Goal: Contribute content: Add original content to the website for others to see

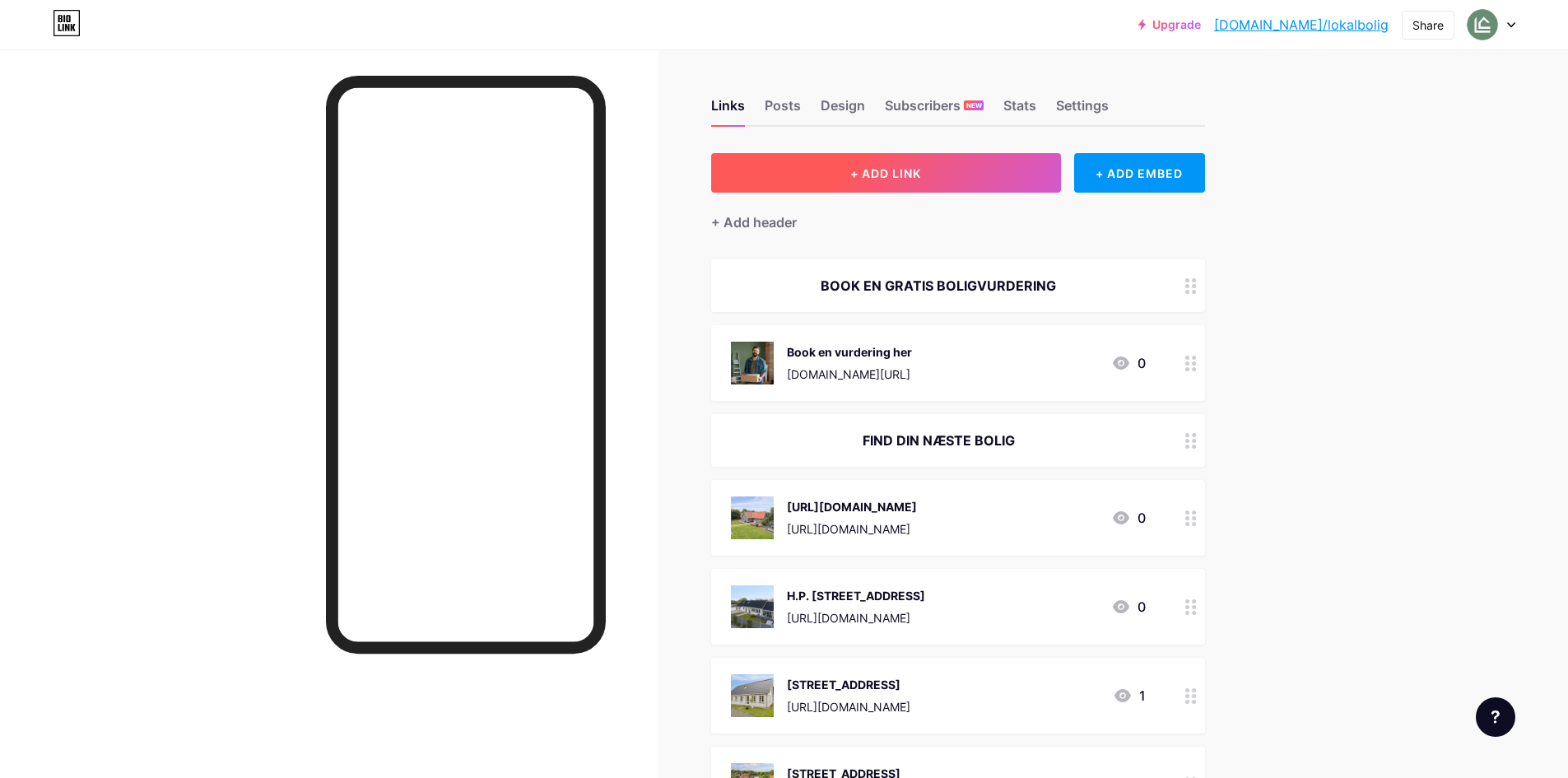
click at [933, 183] on button "+ ADD LINK" at bounding box center [886, 173] width 350 height 39
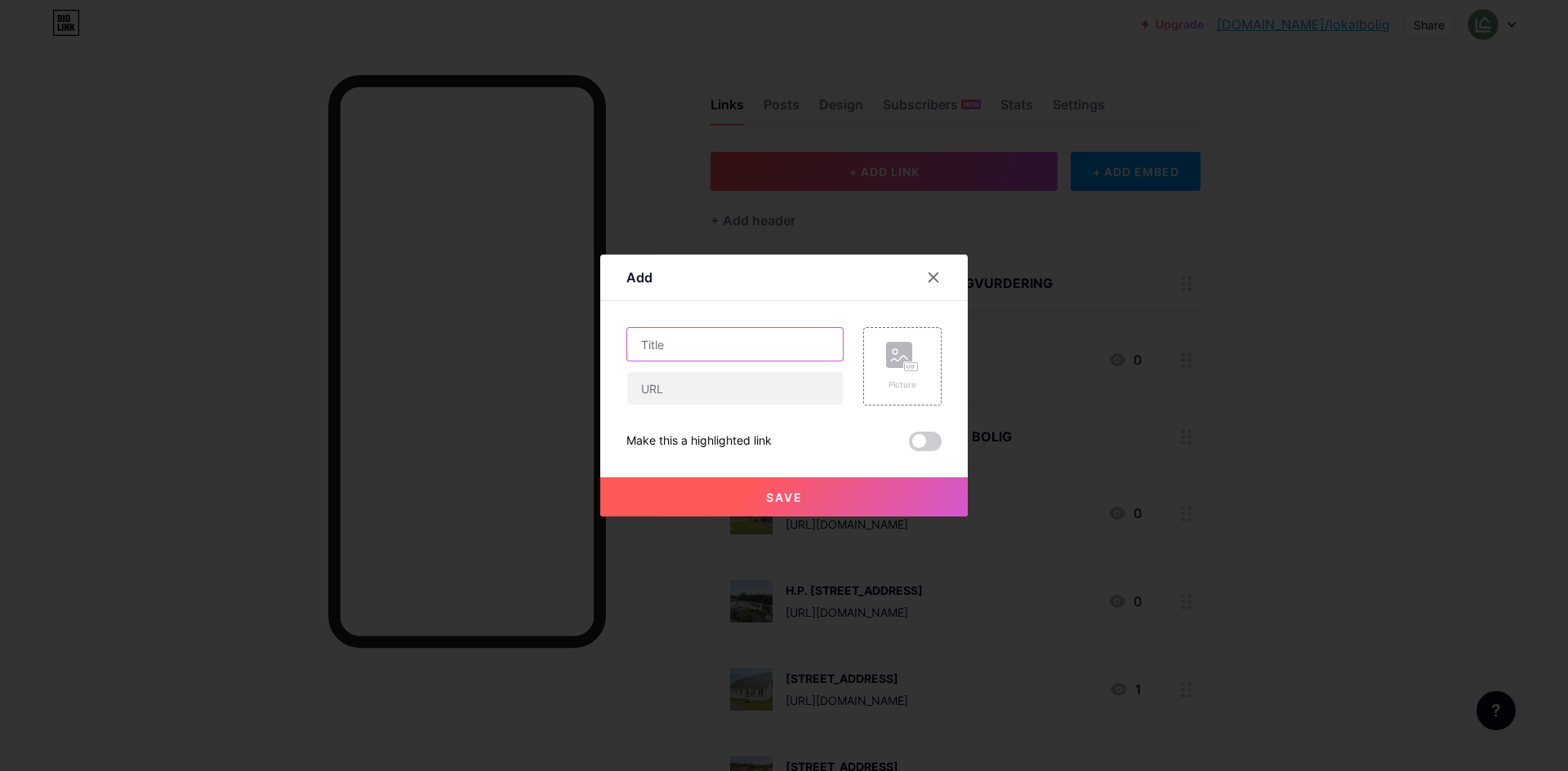
click at [734, 333] on input "text" at bounding box center [735, 344] width 216 height 33
type input "[STREET_ADDRESS]"
click at [662, 377] on input "text" at bounding box center [735, 389] width 216 height 33
paste input "[URL][DOMAIN_NAME]"
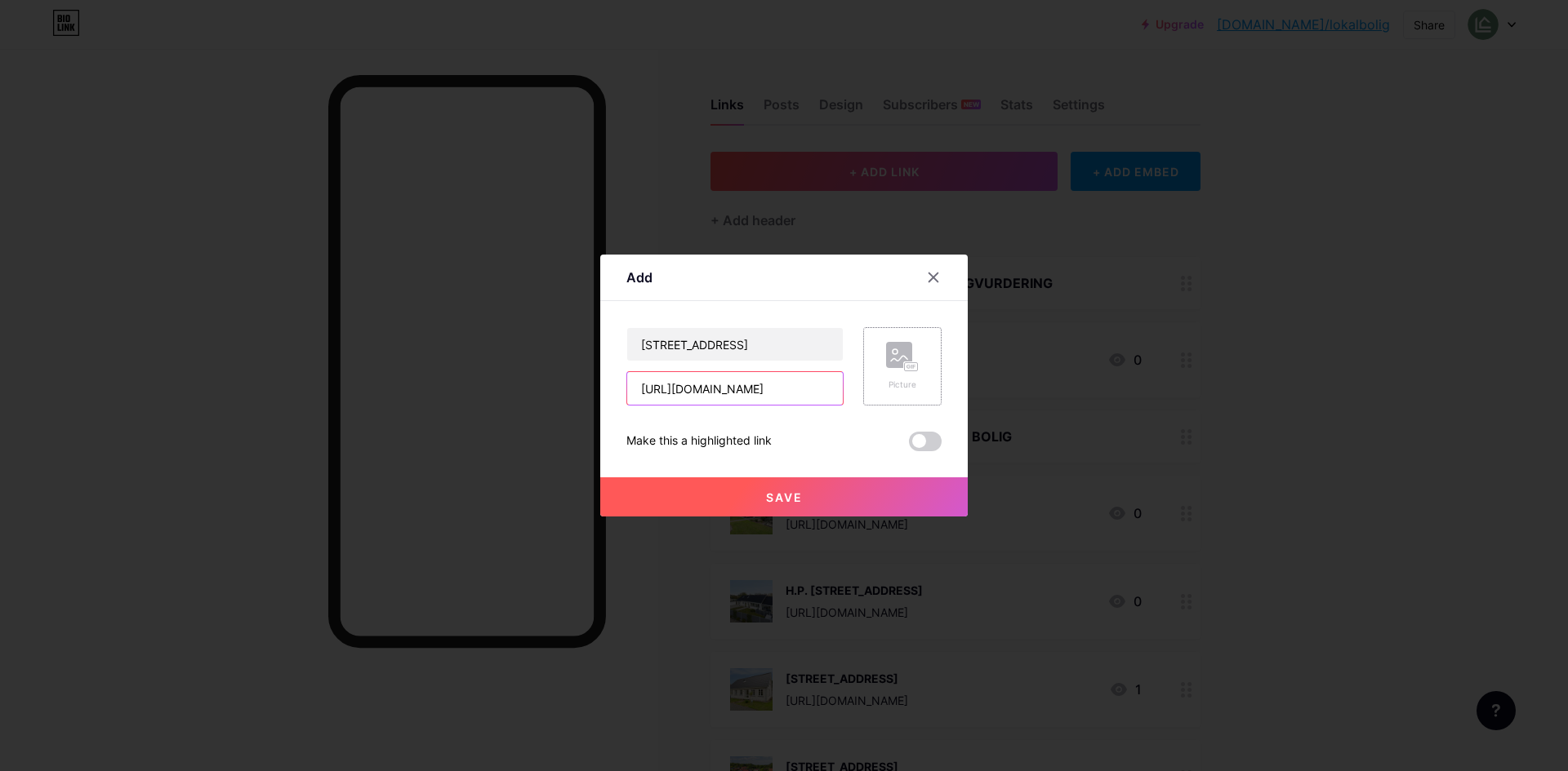
type input "[URL][DOMAIN_NAME]"
click at [894, 362] on rect at bounding box center [899, 355] width 26 height 26
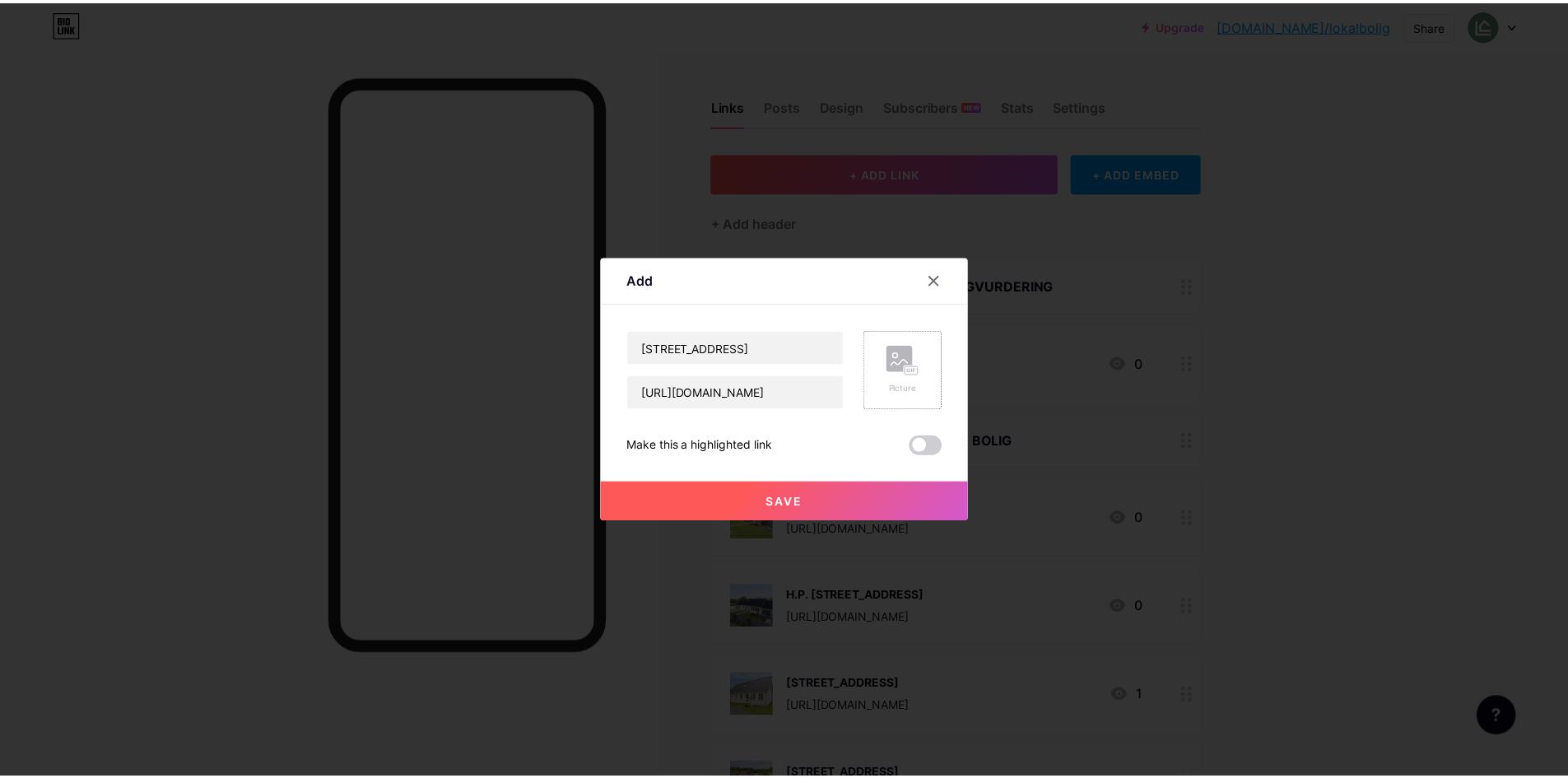
scroll to position [0, 0]
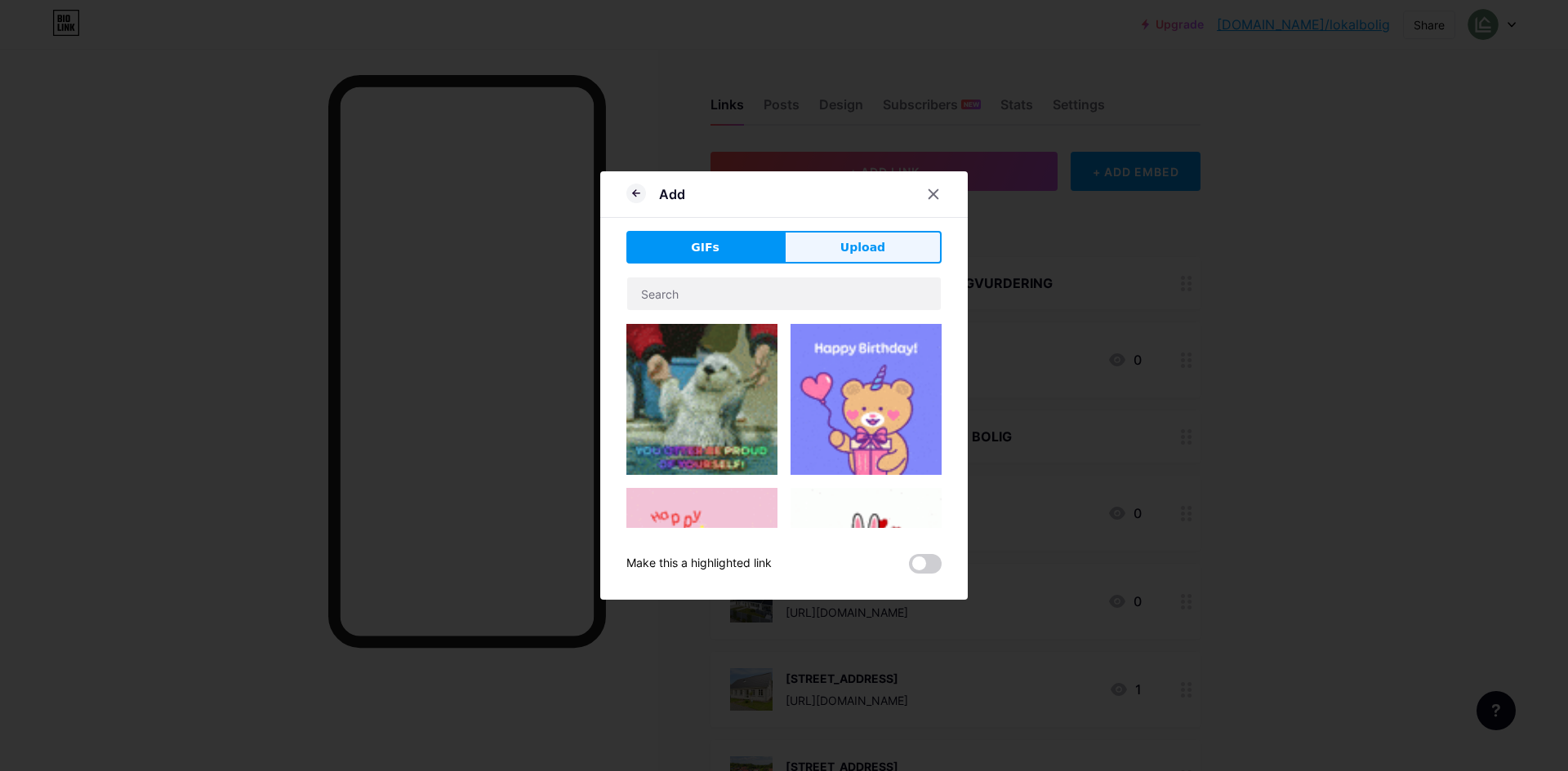
click at [872, 241] on span "Upload" at bounding box center [862, 248] width 45 height 17
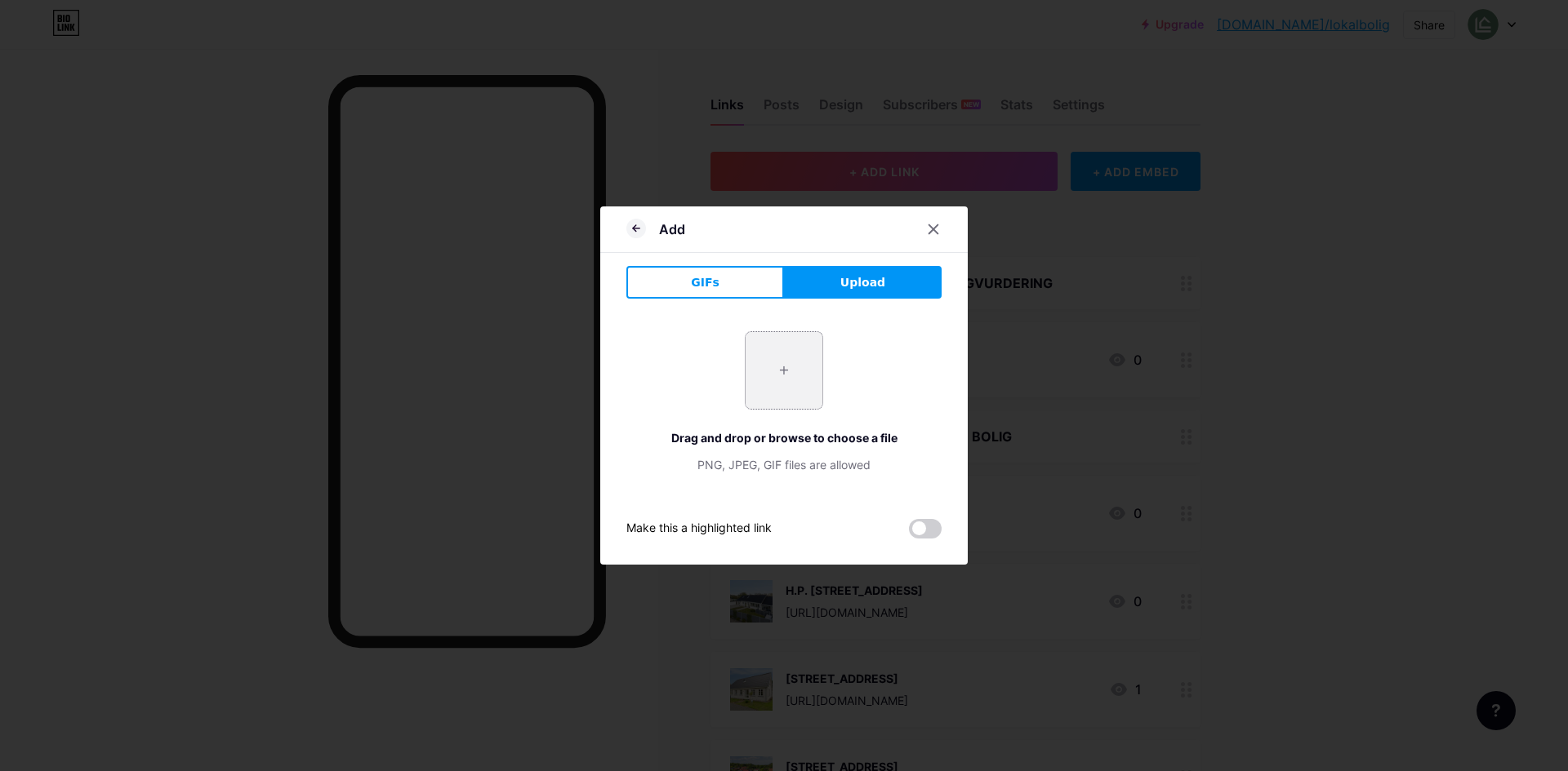
click at [788, 371] on input "file" at bounding box center [784, 370] width 76 height 76
type input "C:\[STREET_ADDRESS]webp"
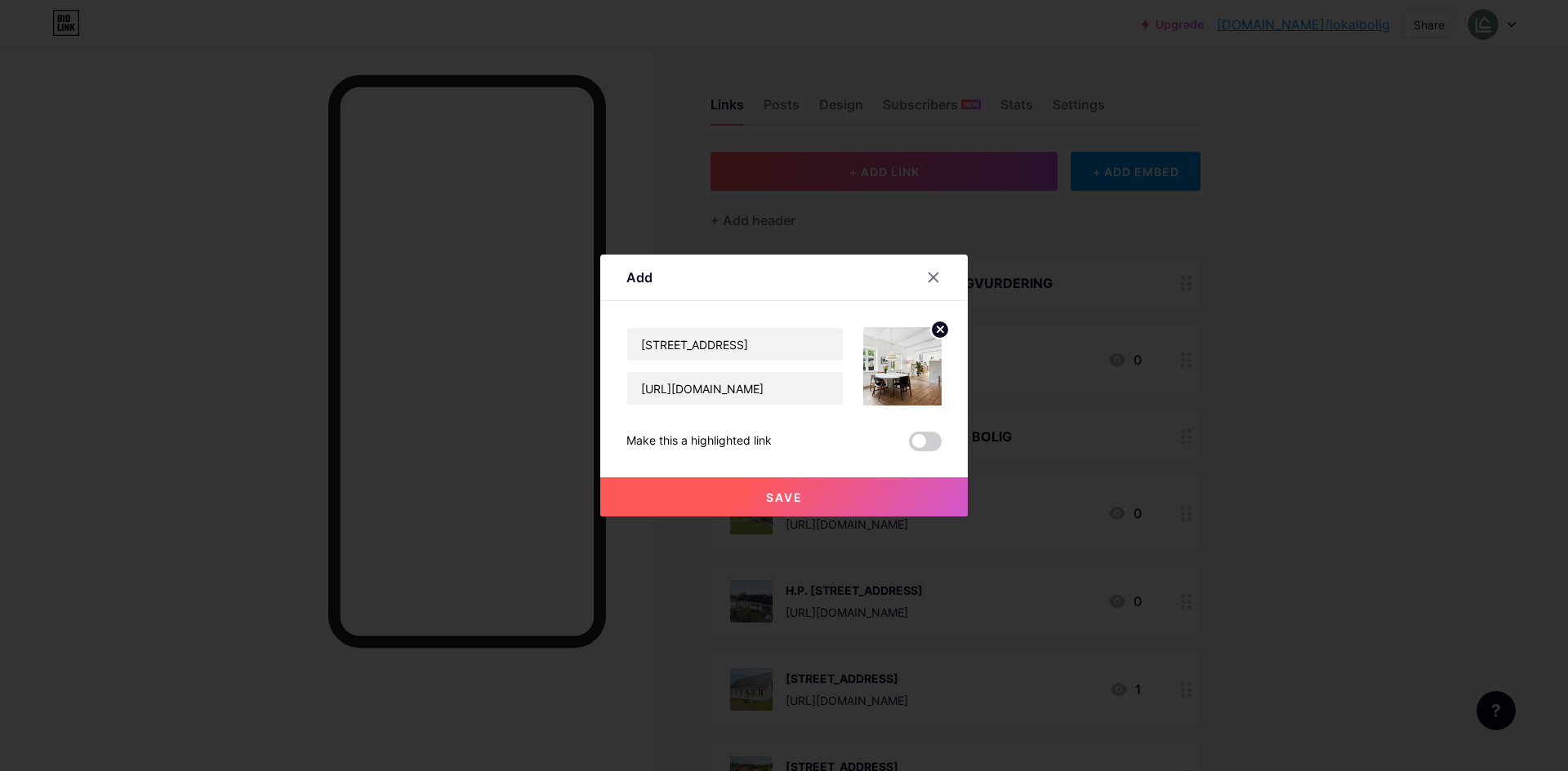
click at [846, 502] on button "Save" at bounding box center [783, 497] width 367 height 39
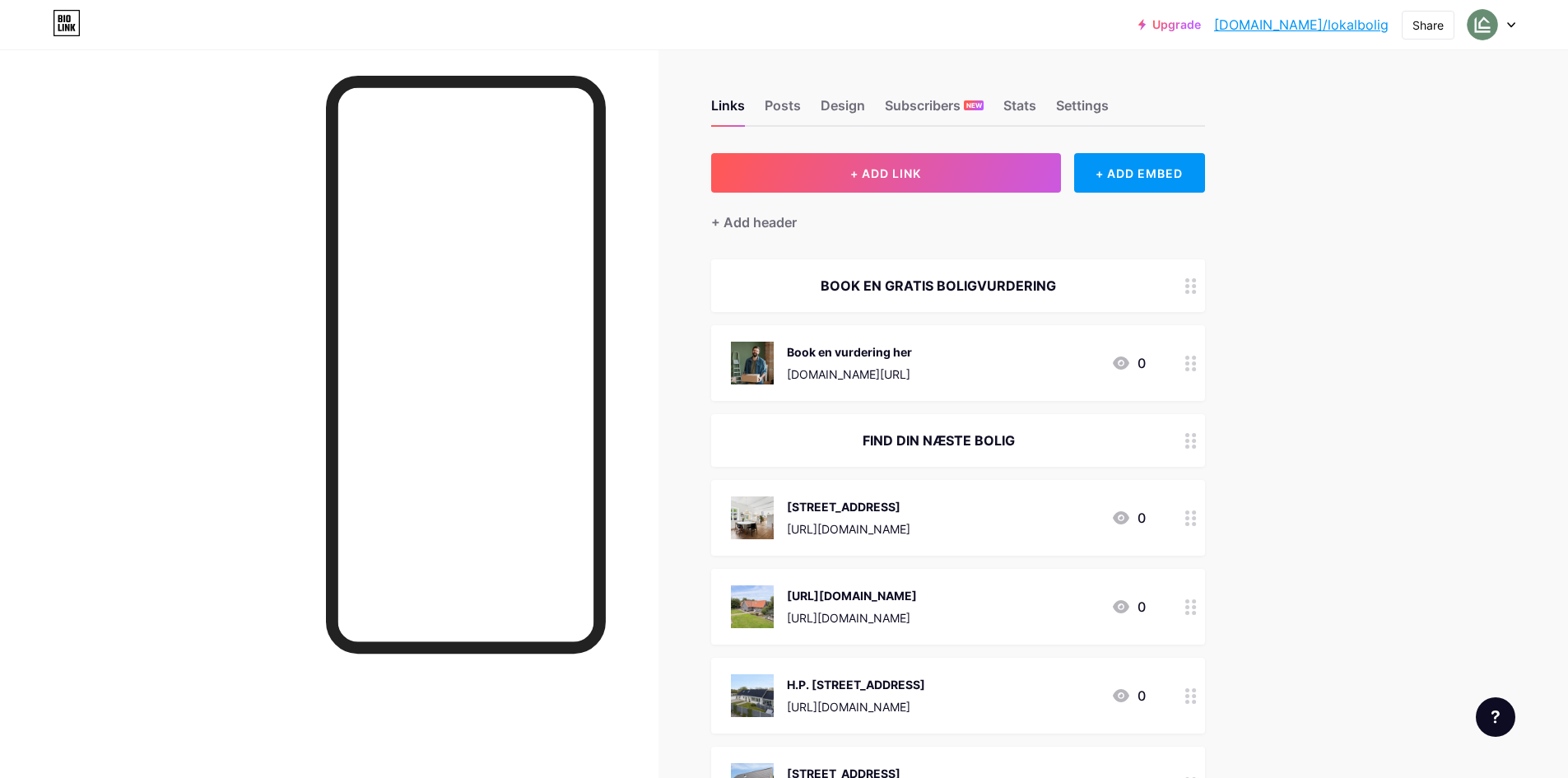
click at [1190, 523] on circle at bounding box center [1187, 524] width 4 height 4
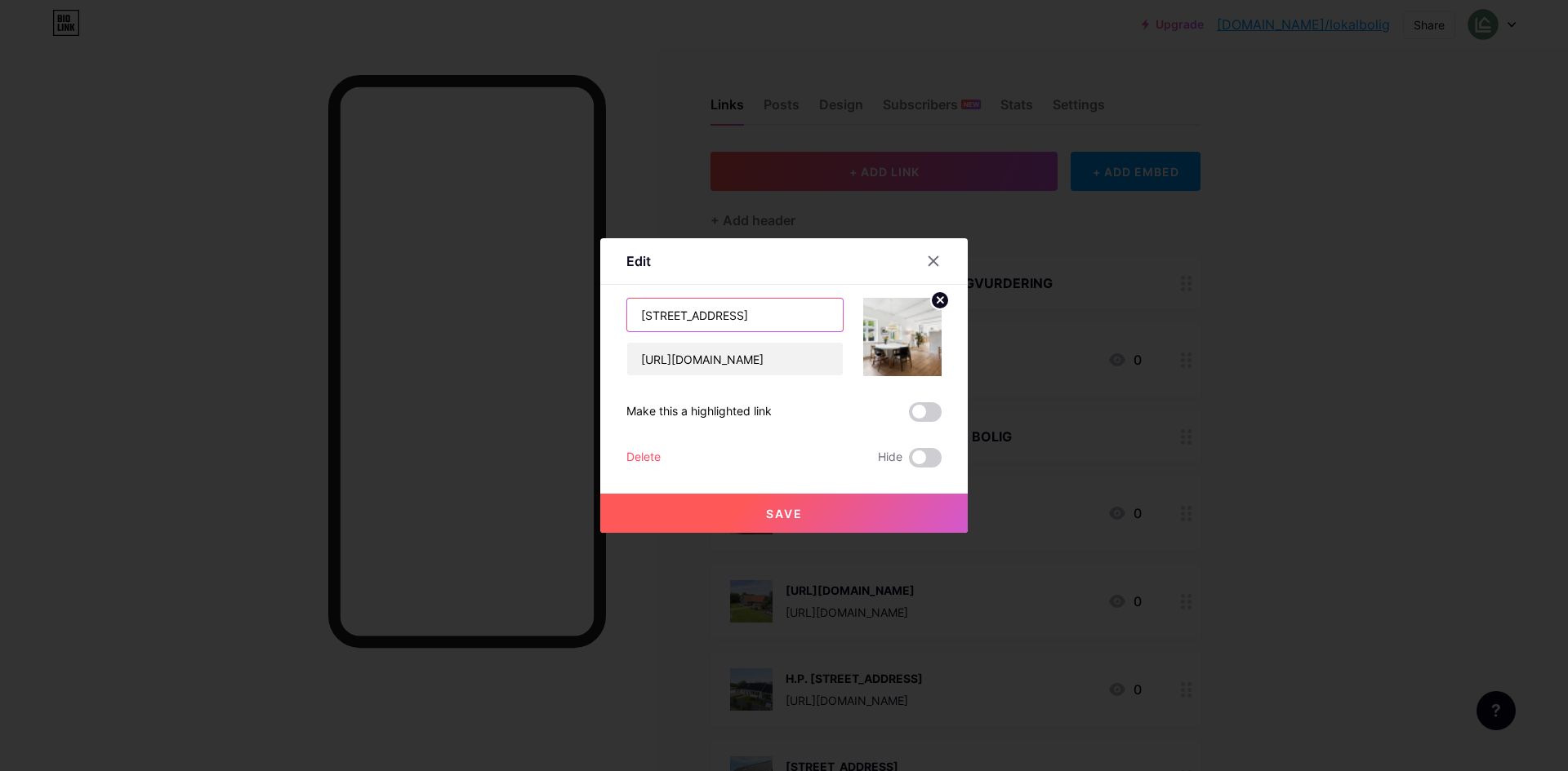
click at [735, 317] on input "[STREET_ADDRESS]" at bounding box center [735, 315] width 216 height 33
type input "[STREET_ADDRESS]"
click at [849, 503] on button "Save" at bounding box center [783, 512] width 367 height 39
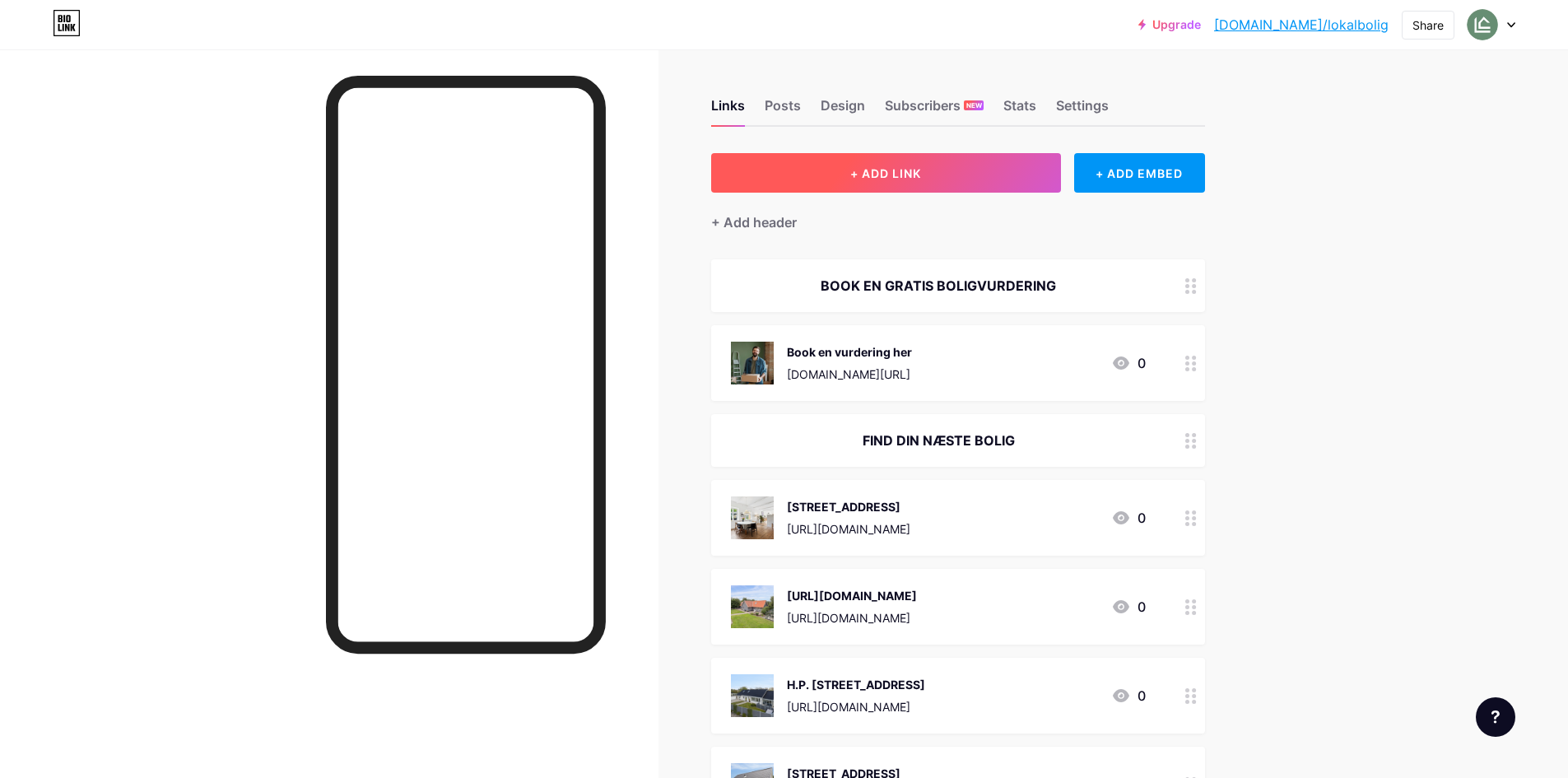
click at [862, 186] on button "+ ADD LINK" at bounding box center [886, 173] width 350 height 39
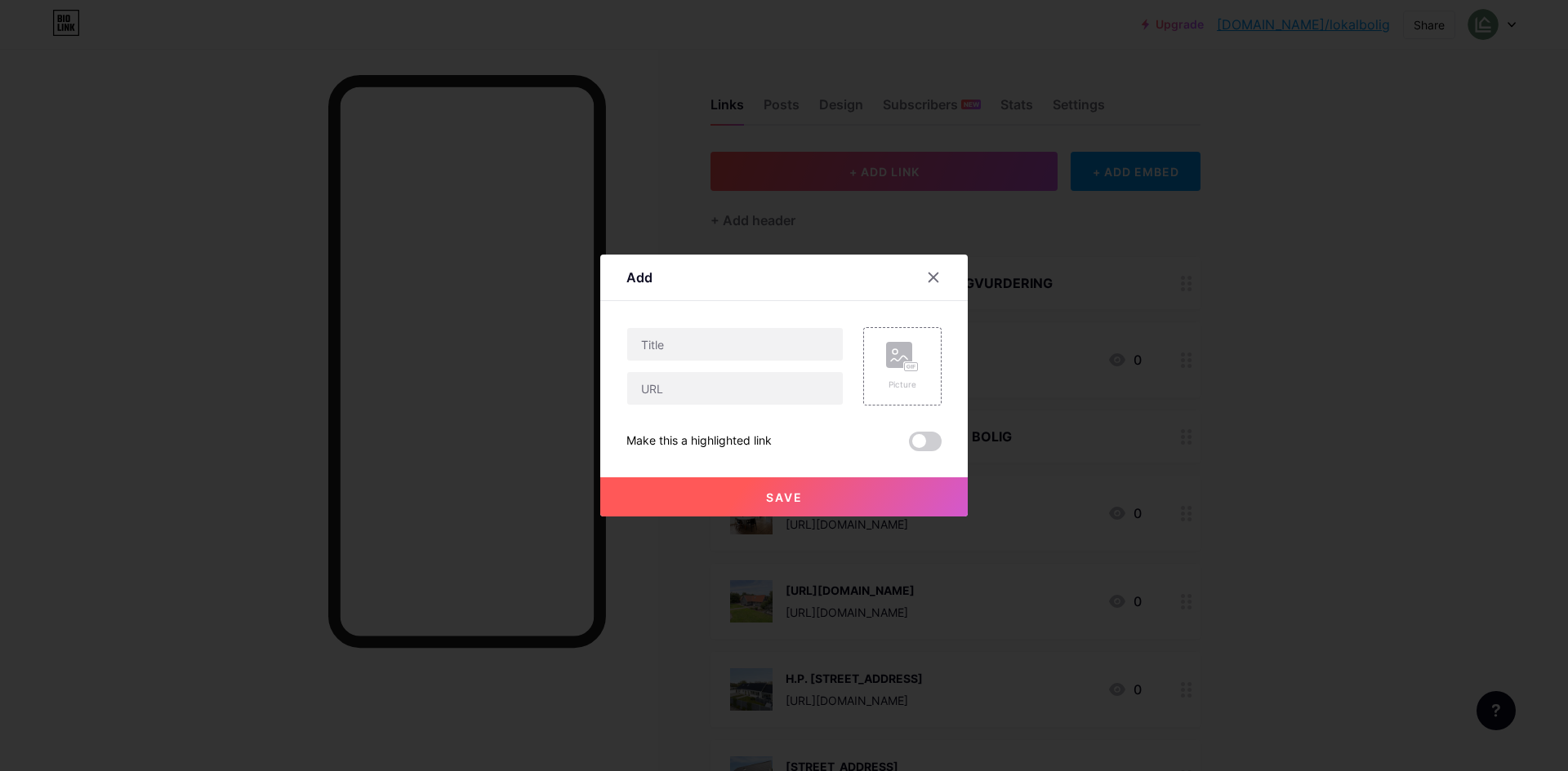
click at [691, 324] on div "Content YouTube Play YouTube video without leaving your page. ADD Vimeo Play Vi…" at bounding box center [784, 376] width 315 height 150
click at [684, 332] on input "text" at bounding box center [735, 344] width 216 height 33
click at [705, 341] on input "[STREET_ADDRESS]" at bounding box center [735, 344] width 216 height 33
click at [708, 349] on input "[STREET_ADDRESS]" at bounding box center [735, 344] width 216 height 33
type input "[STREET_ADDRESS]"
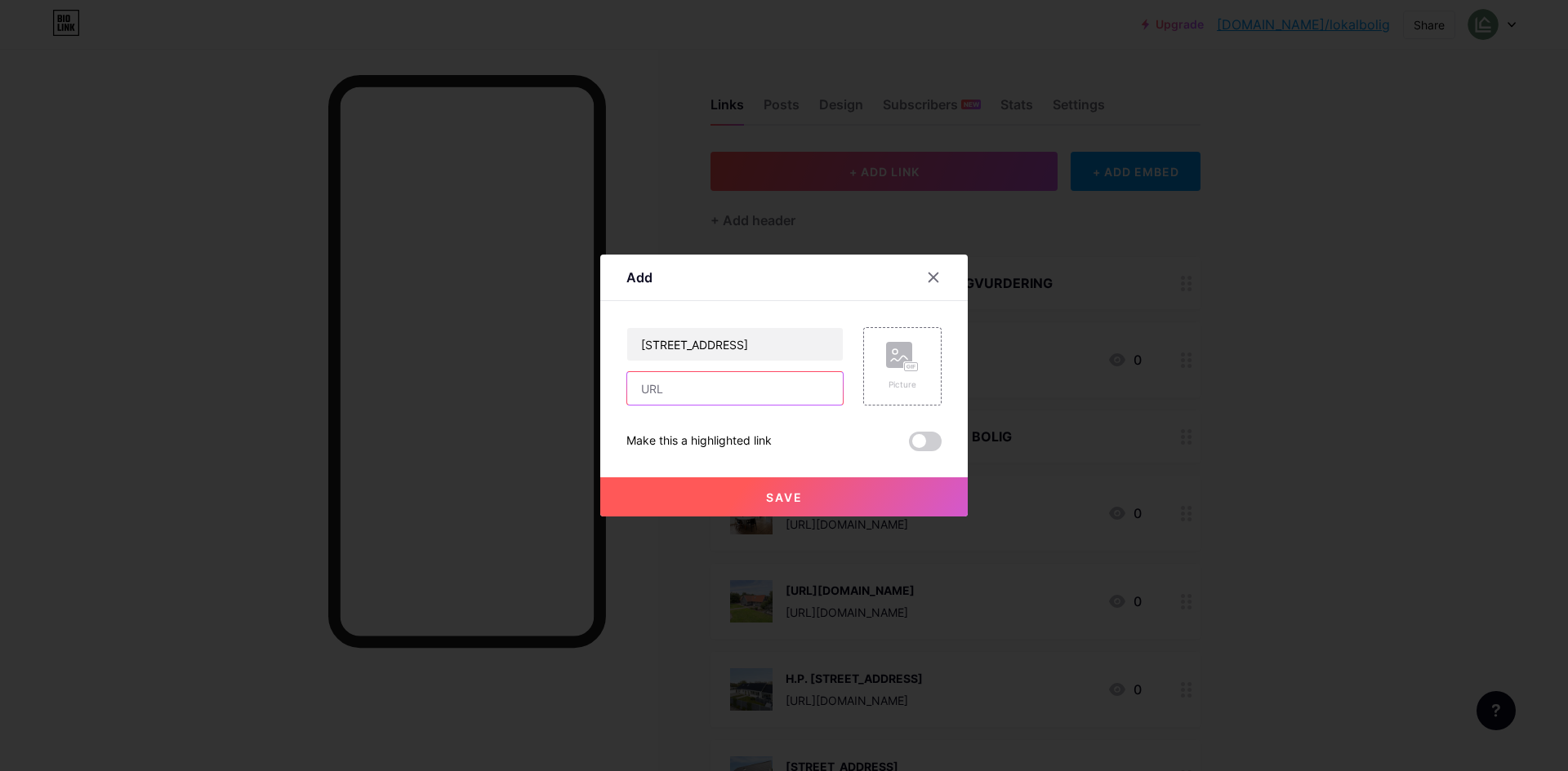
click at [738, 395] on input "text" at bounding box center [735, 389] width 216 height 33
paste input "[URL][DOMAIN_NAME]"
type input "[URL][DOMAIN_NAME]"
click at [903, 377] on div "Picture" at bounding box center [902, 367] width 33 height 49
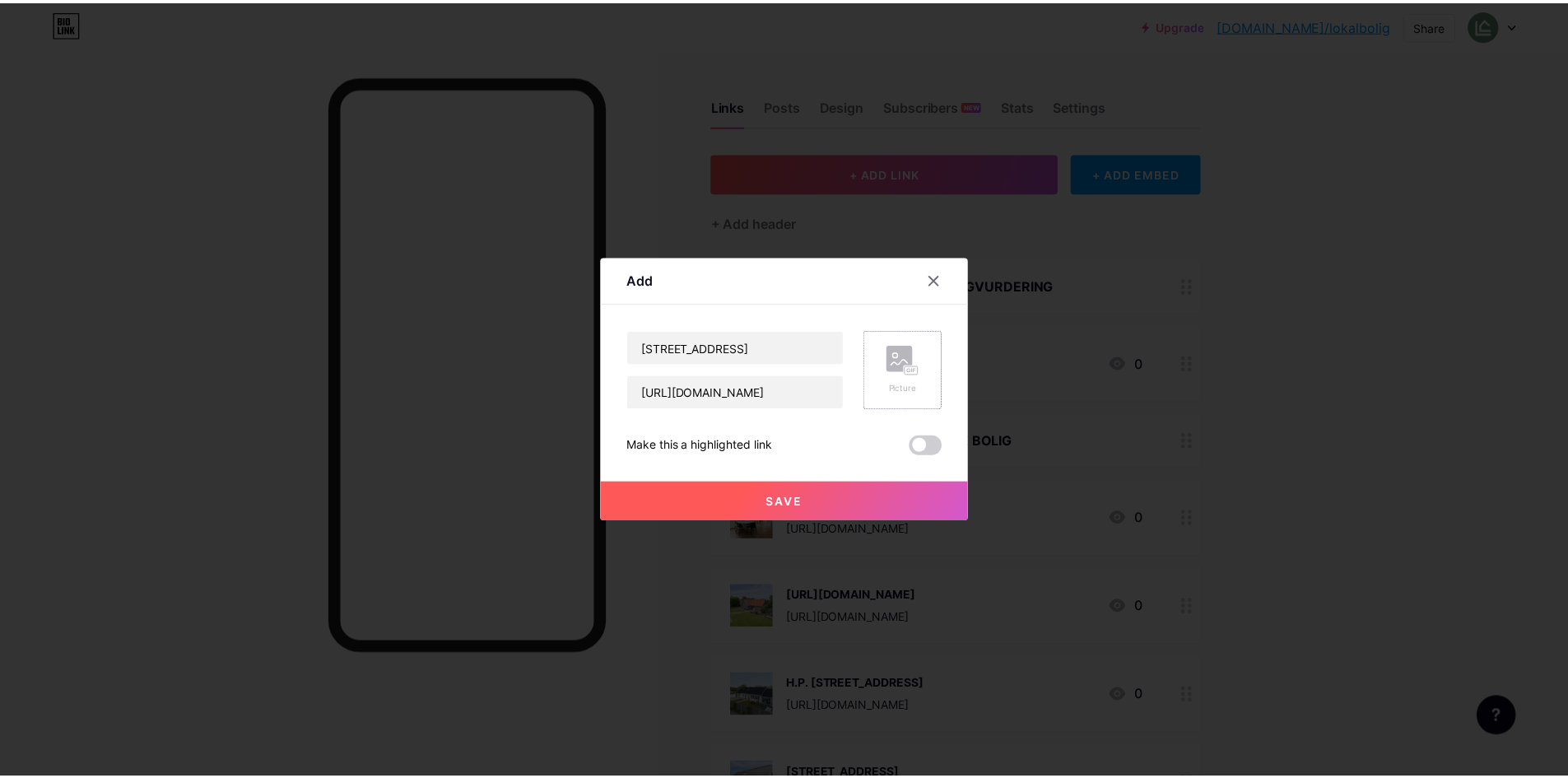
scroll to position [0, 0]
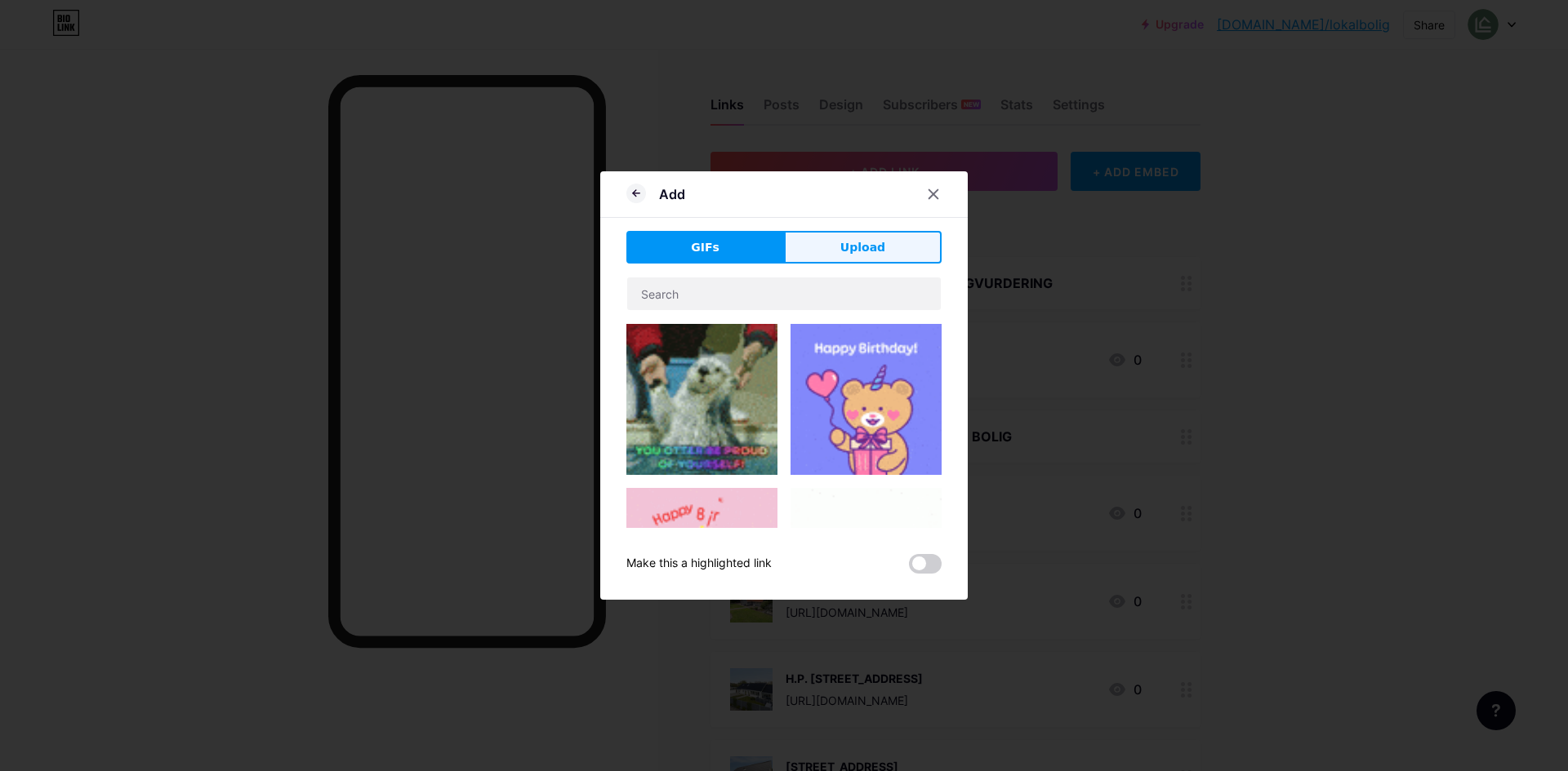
click at [891, 257] on button "Upload" at bounding box center [862, 248] width 158 height 33
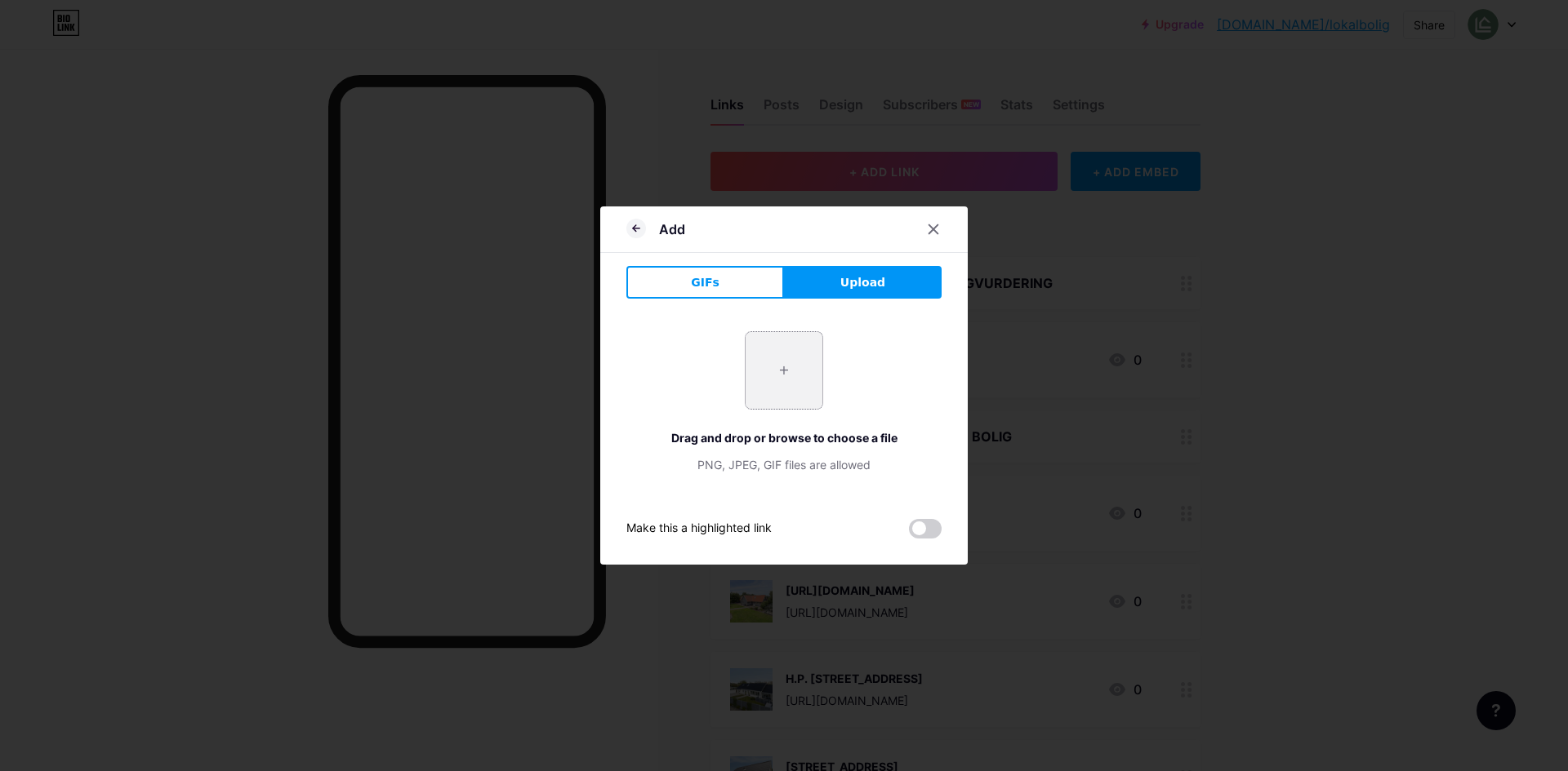
click at [799, 396] on input "file" at bounding box center [784, 370] width 76 height 76
type input "C:\fakepath\[STREET_ADDRESS]webp"
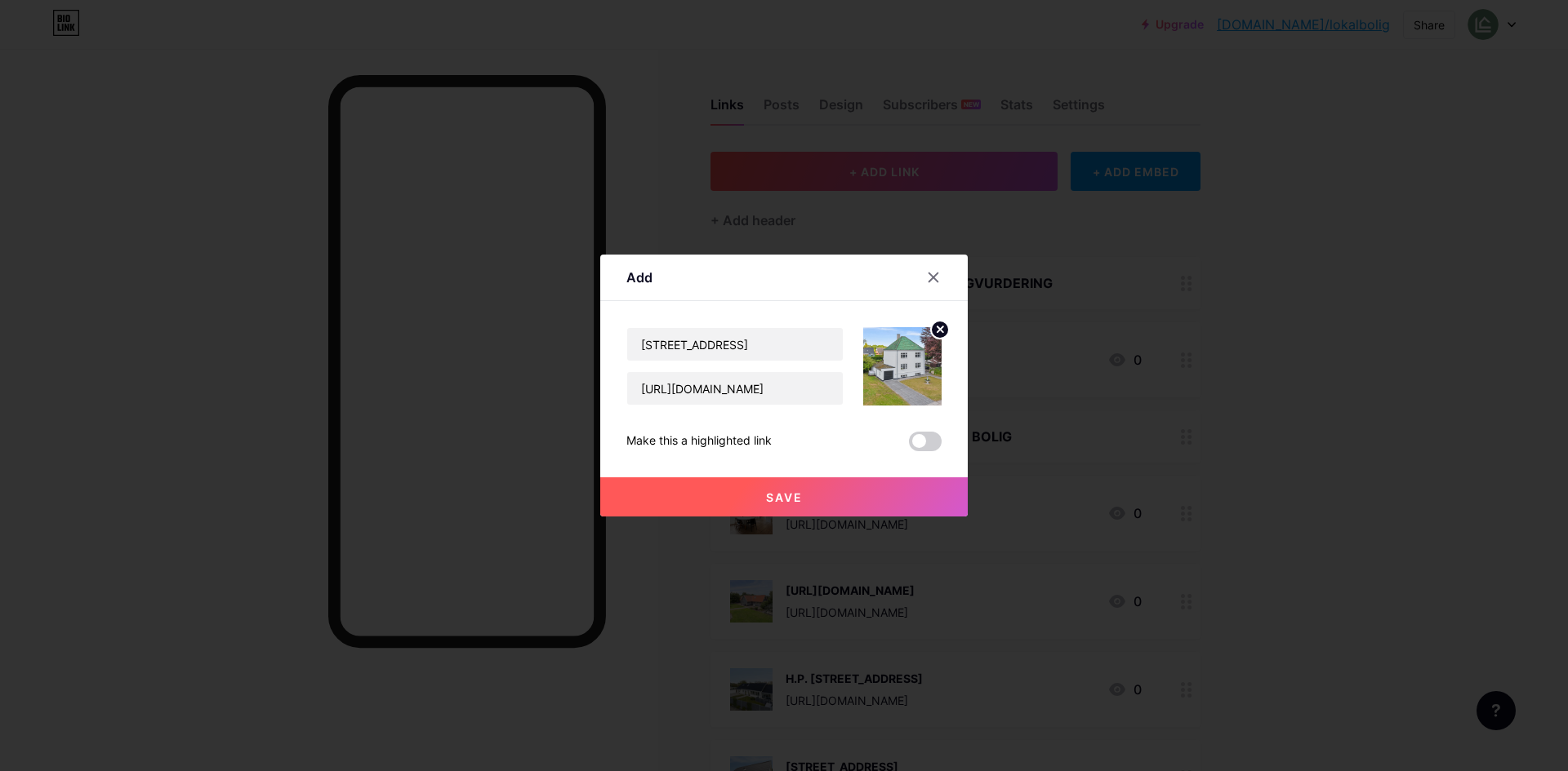
click at [812, 503] on button "Save" at bounding box center [783, 497] width 367 height 39
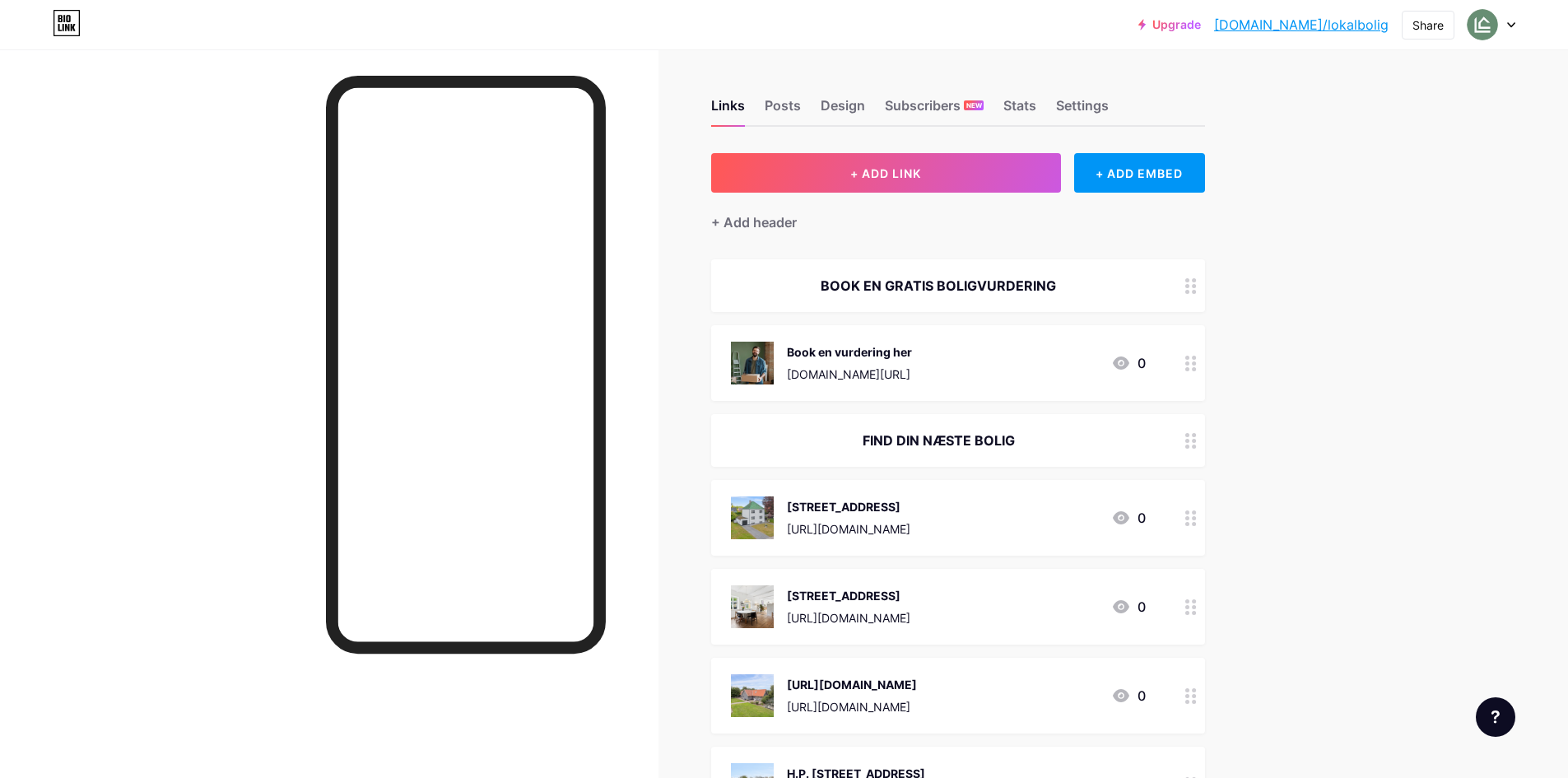
click at [928, 187] on button "+ ADD LINK" at bounding box center [886, 173] width 350 height 39
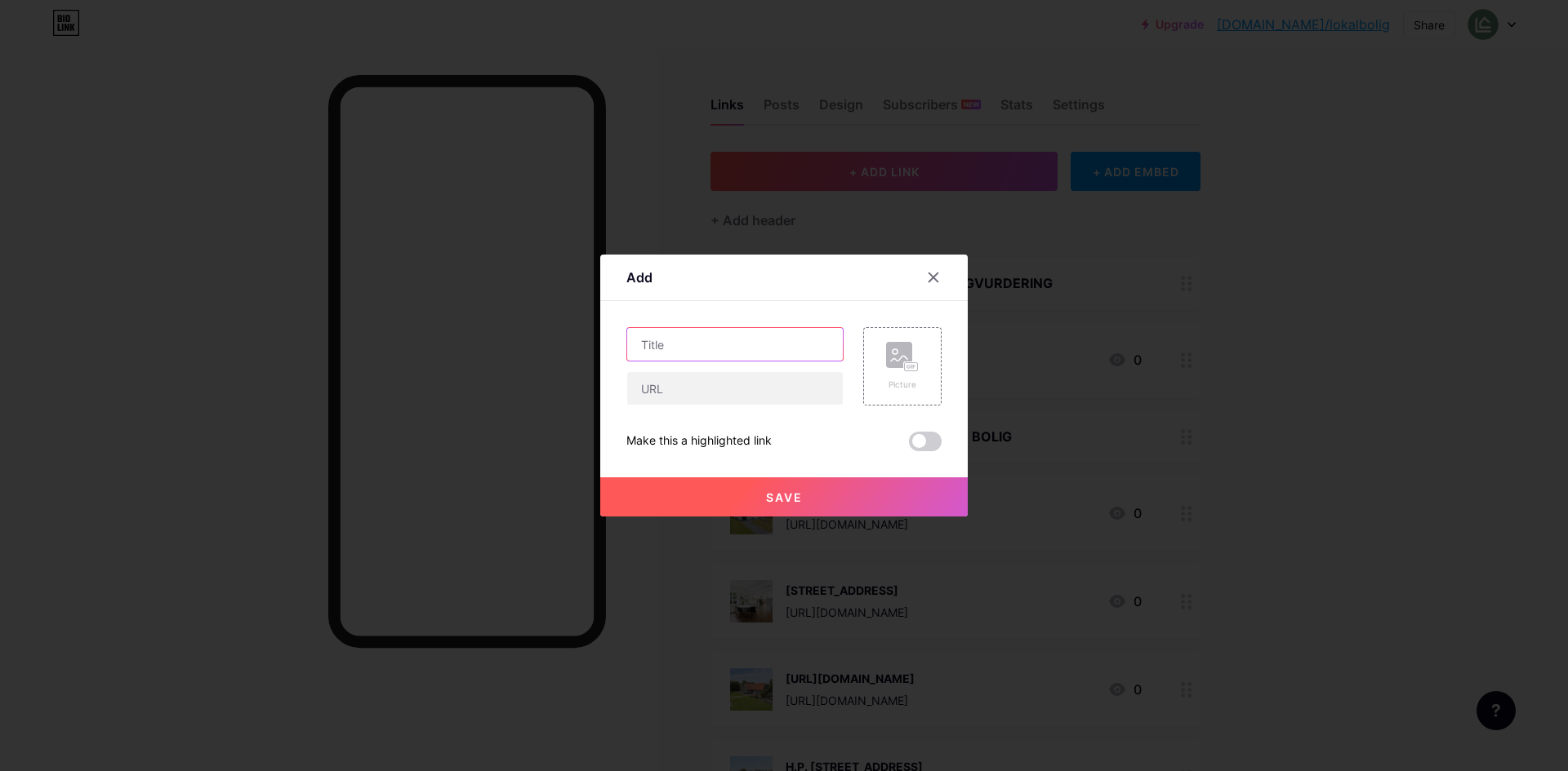
click at [728, 336] on input "text" at bounding box center [735, 344] width 216 height 33
type input "[STREET_ADDRESS]"
click at [769, 403] on input "text" at bounding box center [735, 389] width 216 height 33
paste input "[URL][DOMAIN_NAME]"
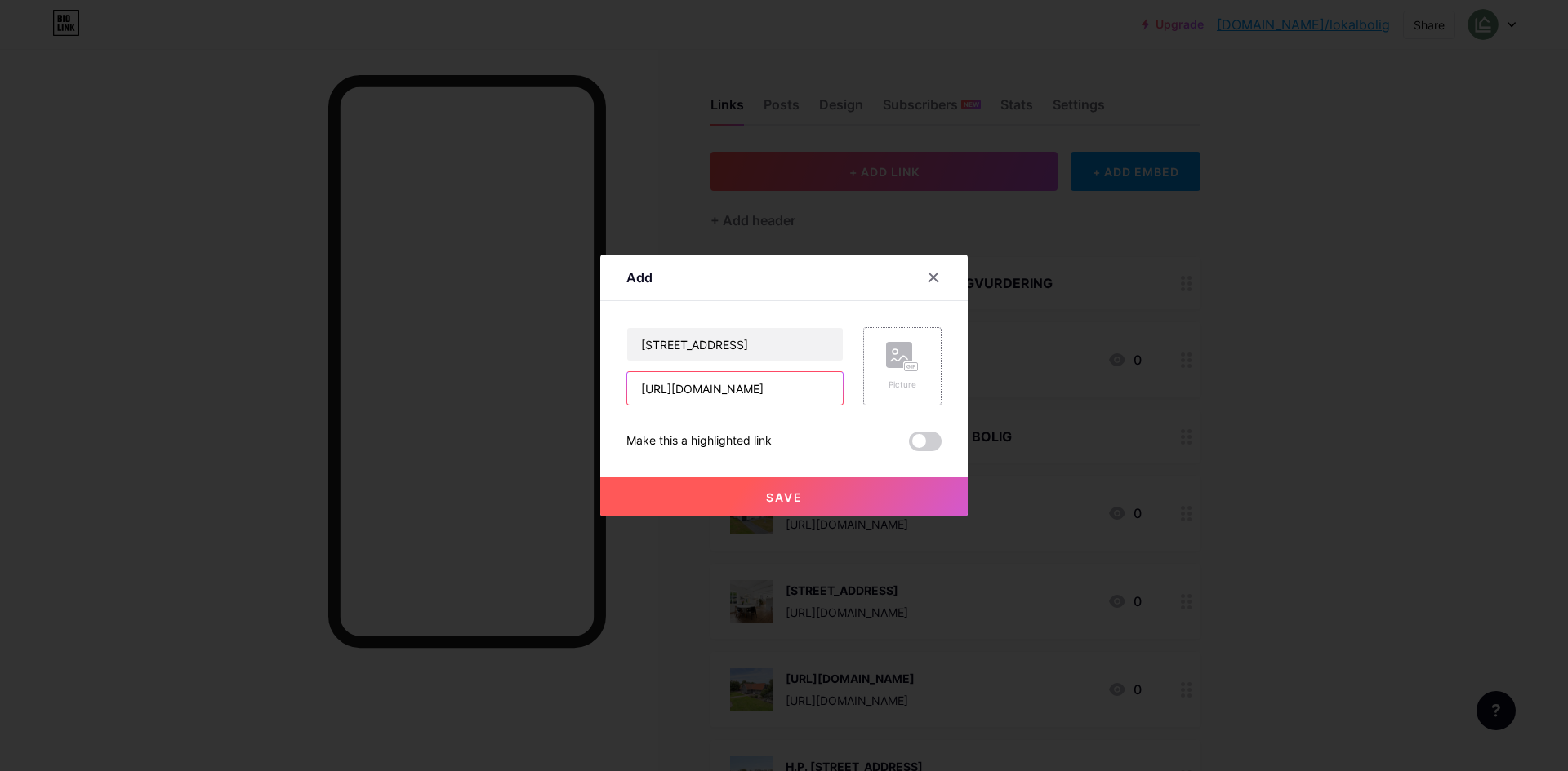
type input "[URL][DOMAIN_NAME]"
click at [893, 384] on div "Picture" at bounding box center [902, 384] width 33 height 12
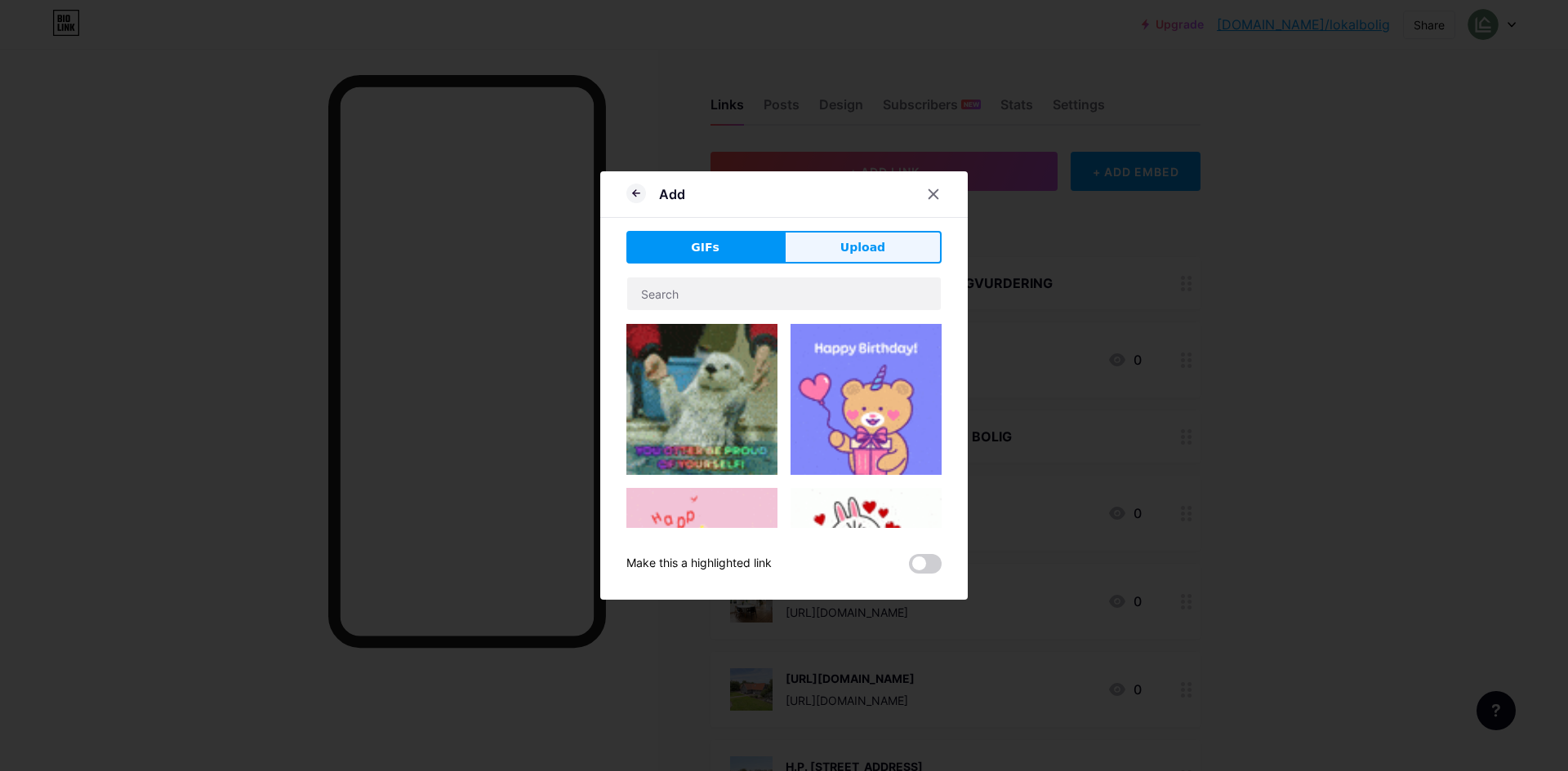
click at [881, 257] on button "Upload" at bounding box center [862, 248] width 158 height 33
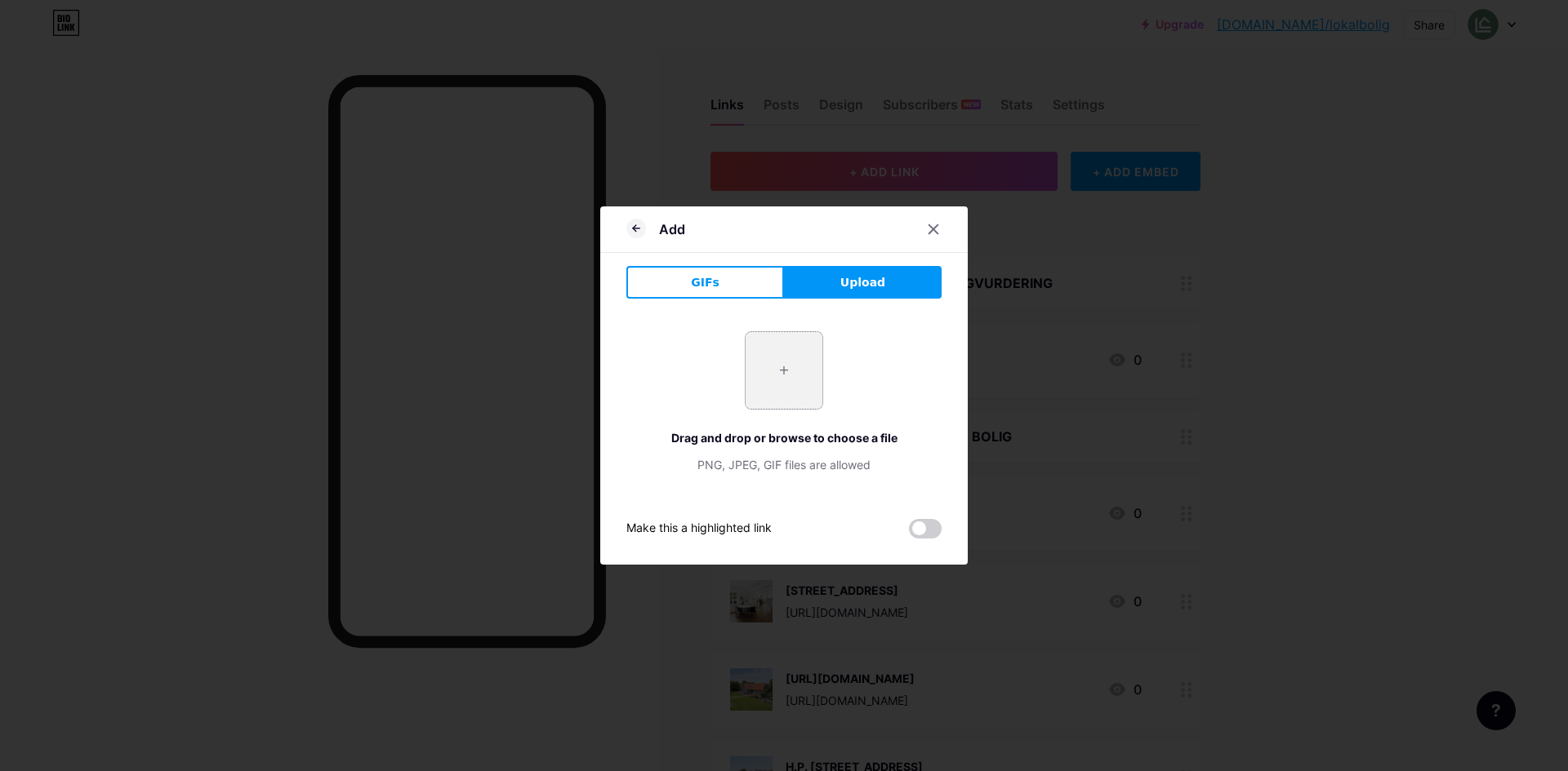
click at [789, 363] on input "file" at bounding box center [784, 370] width 76 height 76
type input "C:\fakepath\Bækvænget 1.webp"
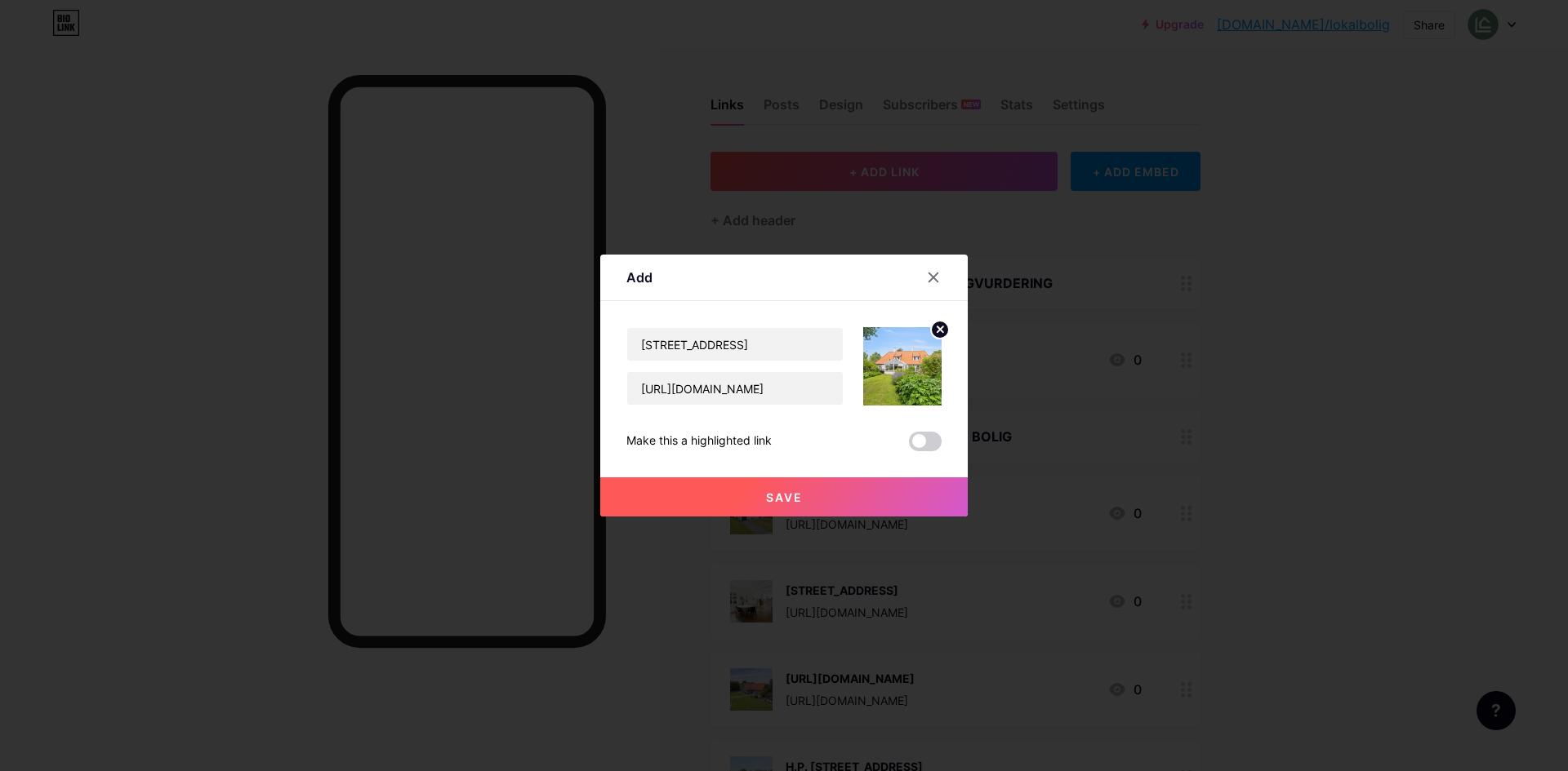
click at [801, 490] on button "Save" at bounding box center [783, 497] width 367 height 39
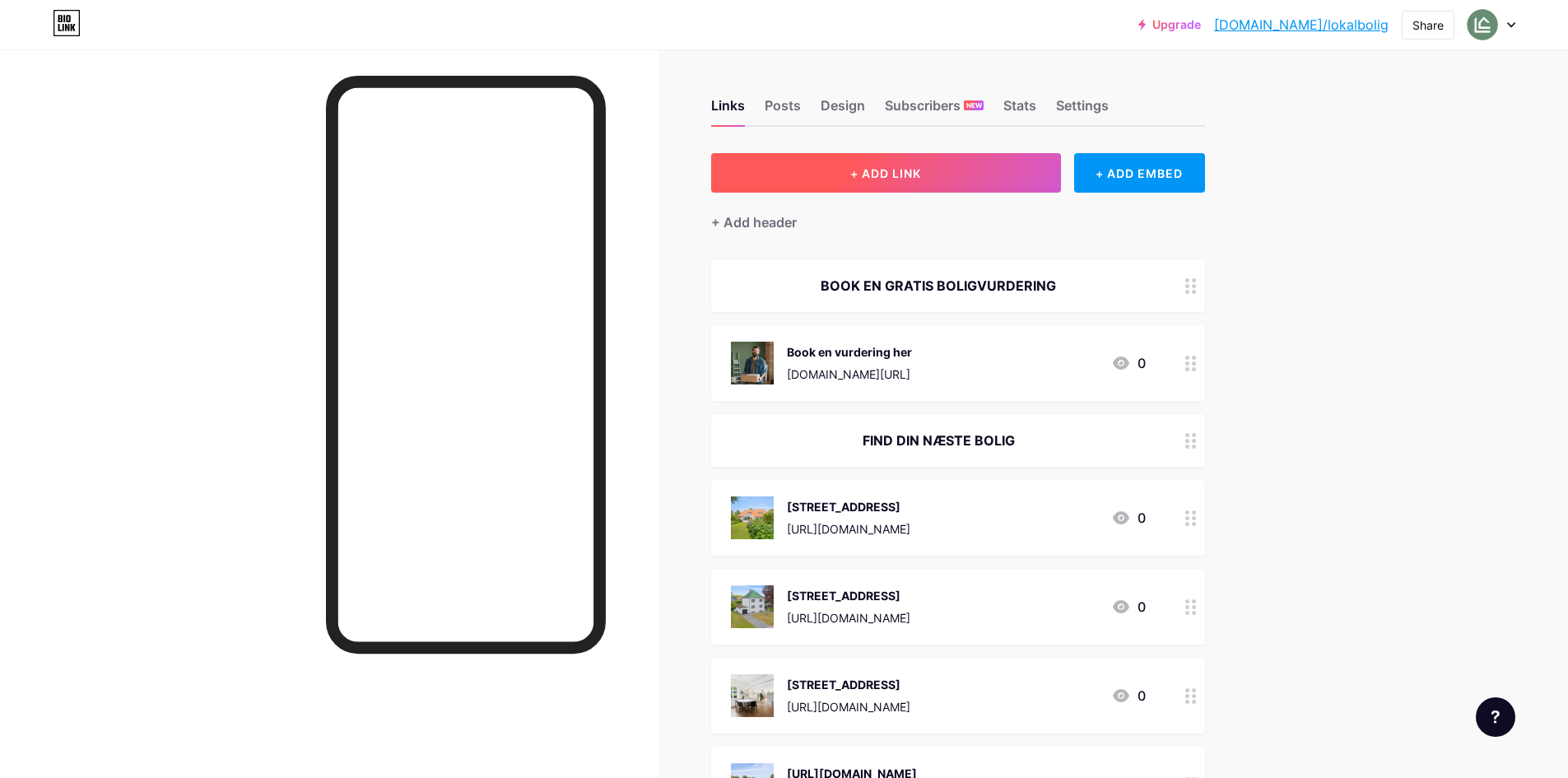
click at [941, 173] on button "+ ADD LINK" at bounding box center [886, 173] width 350 height 39
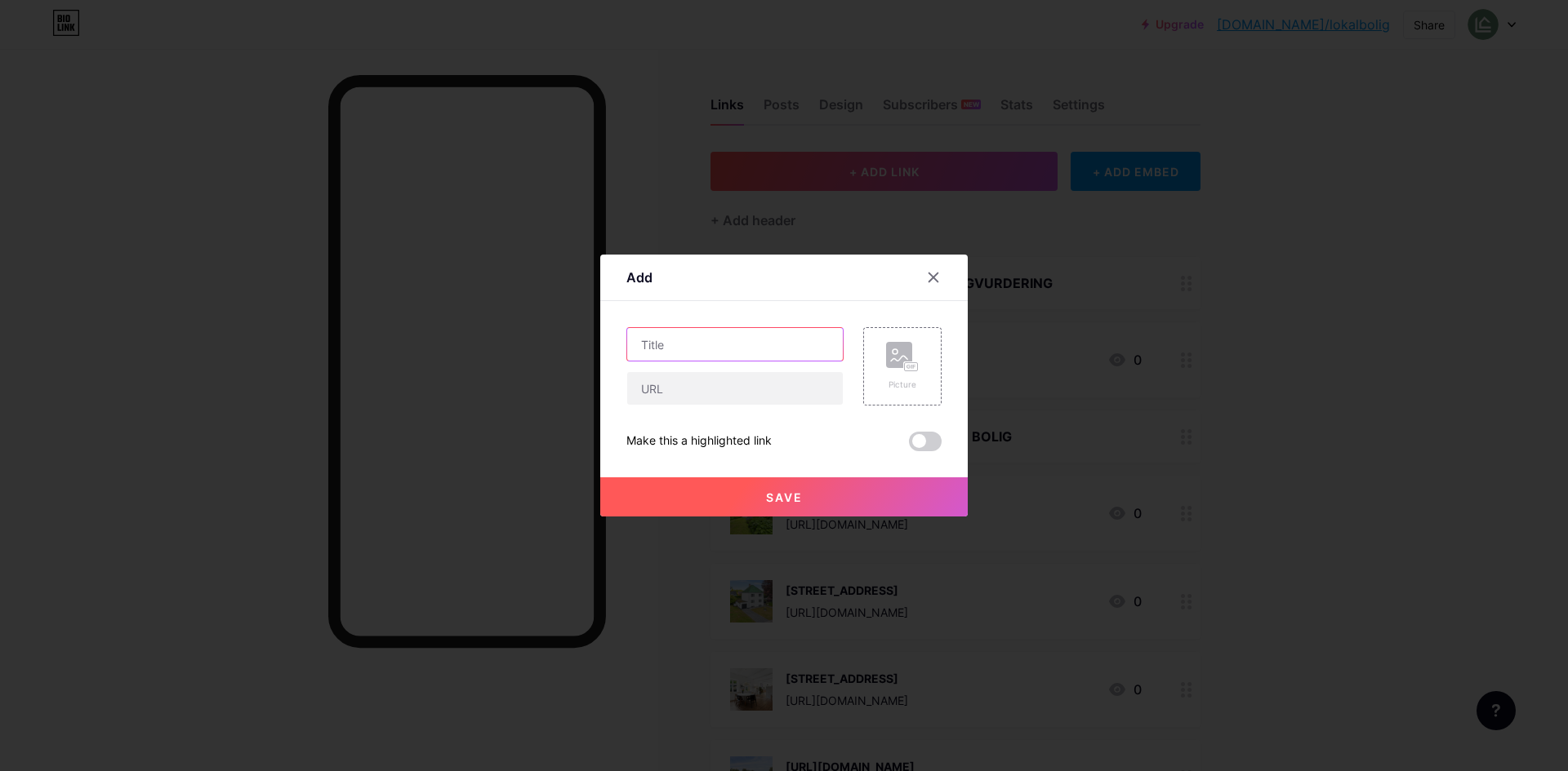
click at [746, 353] on input "text" at bounding box center [735, 344] width 216 height 33
click at [708, 386] on input "text" at bounding box center [735, 389] width 216 height 33
paste input "[URL][DOMAIN_NAME]"
type input "[URL][DOMAIN_NAME]"
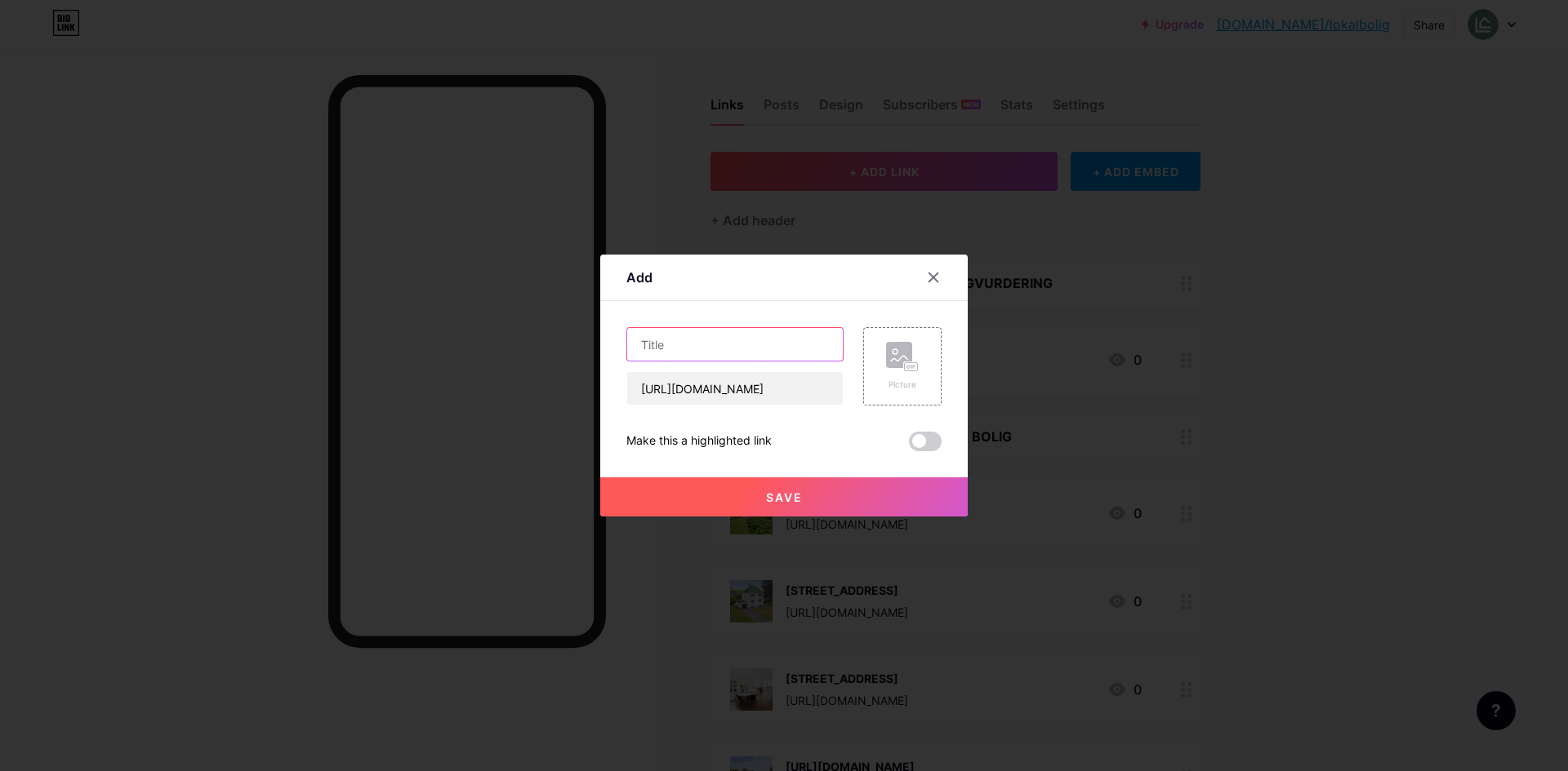
click at [687, 346] on input "text" at bounding box center [735, 344] width 216 height 33
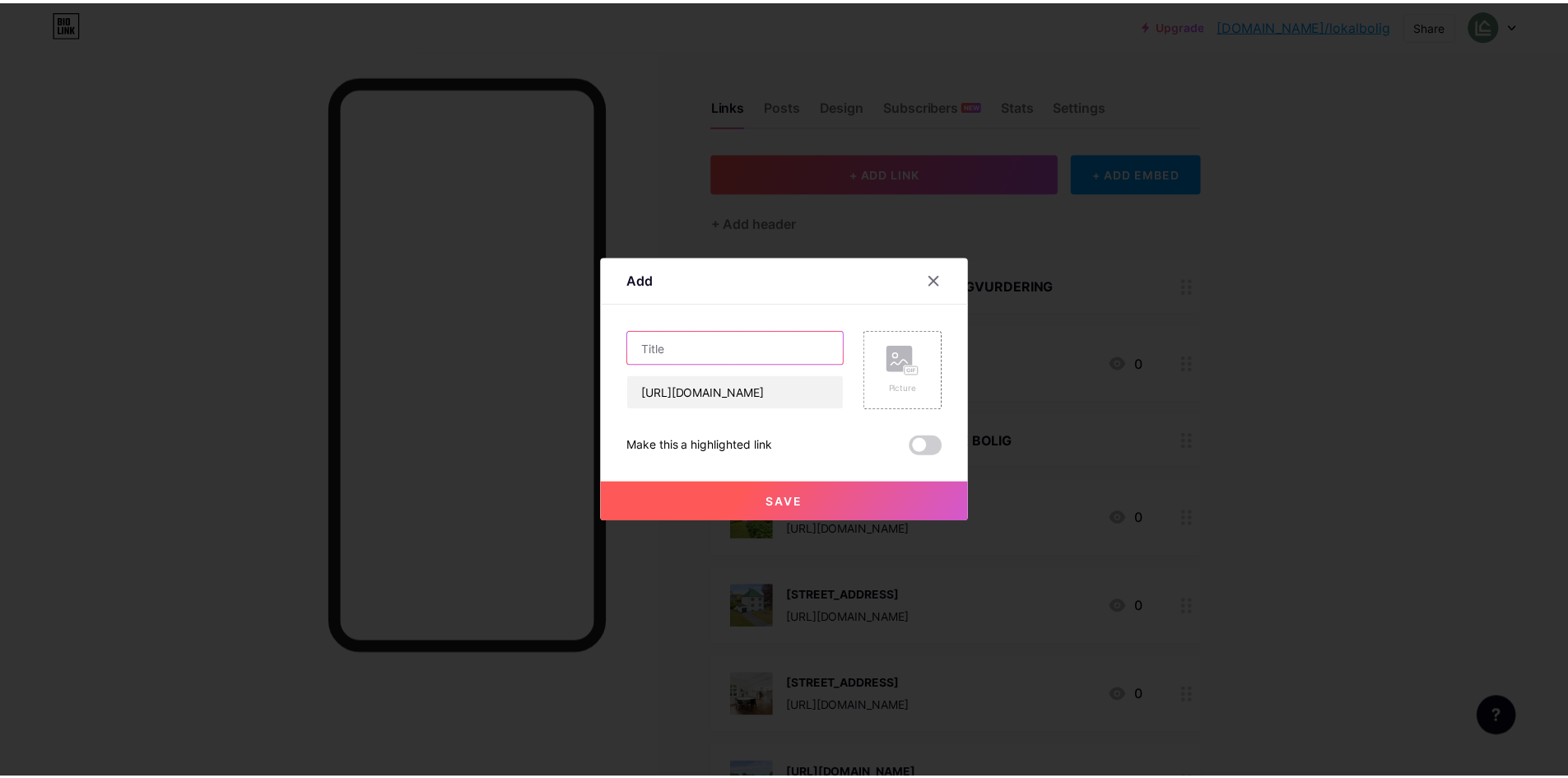
scroll to position [0, 0]
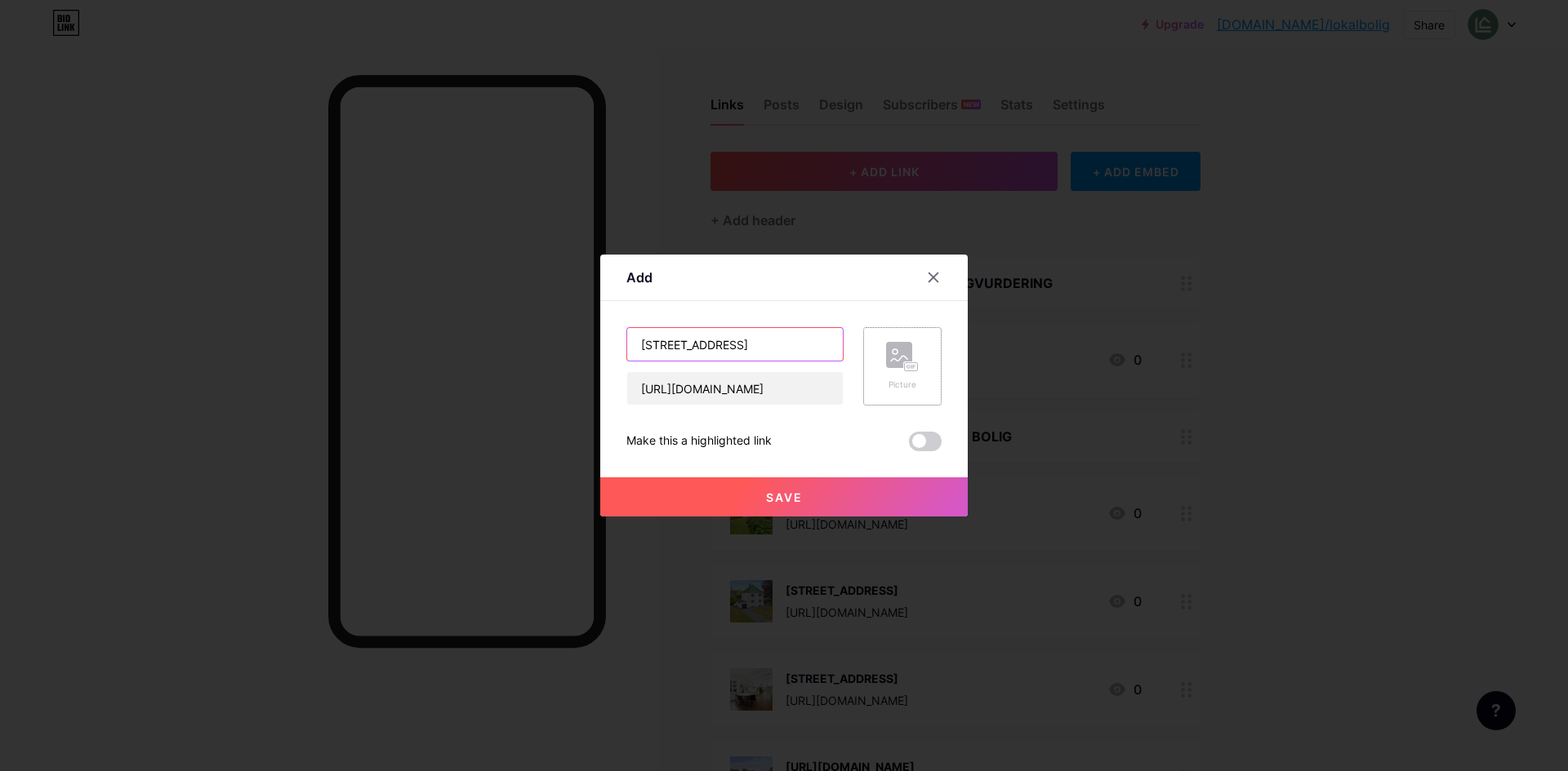
type input "[STREET_ADDRESS]"
click at [909, 383] on div "Picture" at bounding box center [902, 384] width 33 height 12
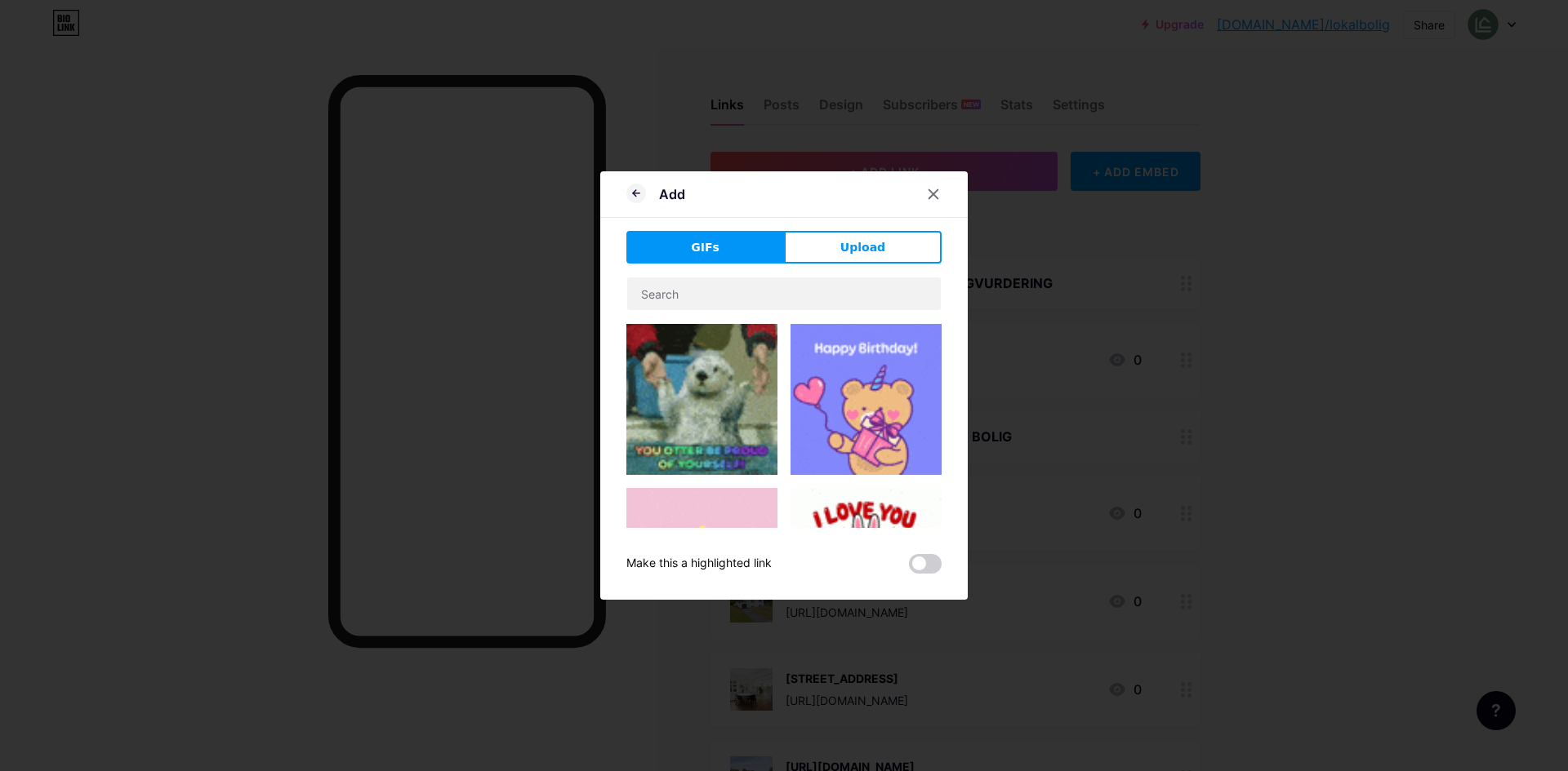
click at [889, 269] on div "GIFs Upload Content YouTube Play YouTube video without leaving your page. ADD V…" at bounding box center [784, 402] width 315 height 343
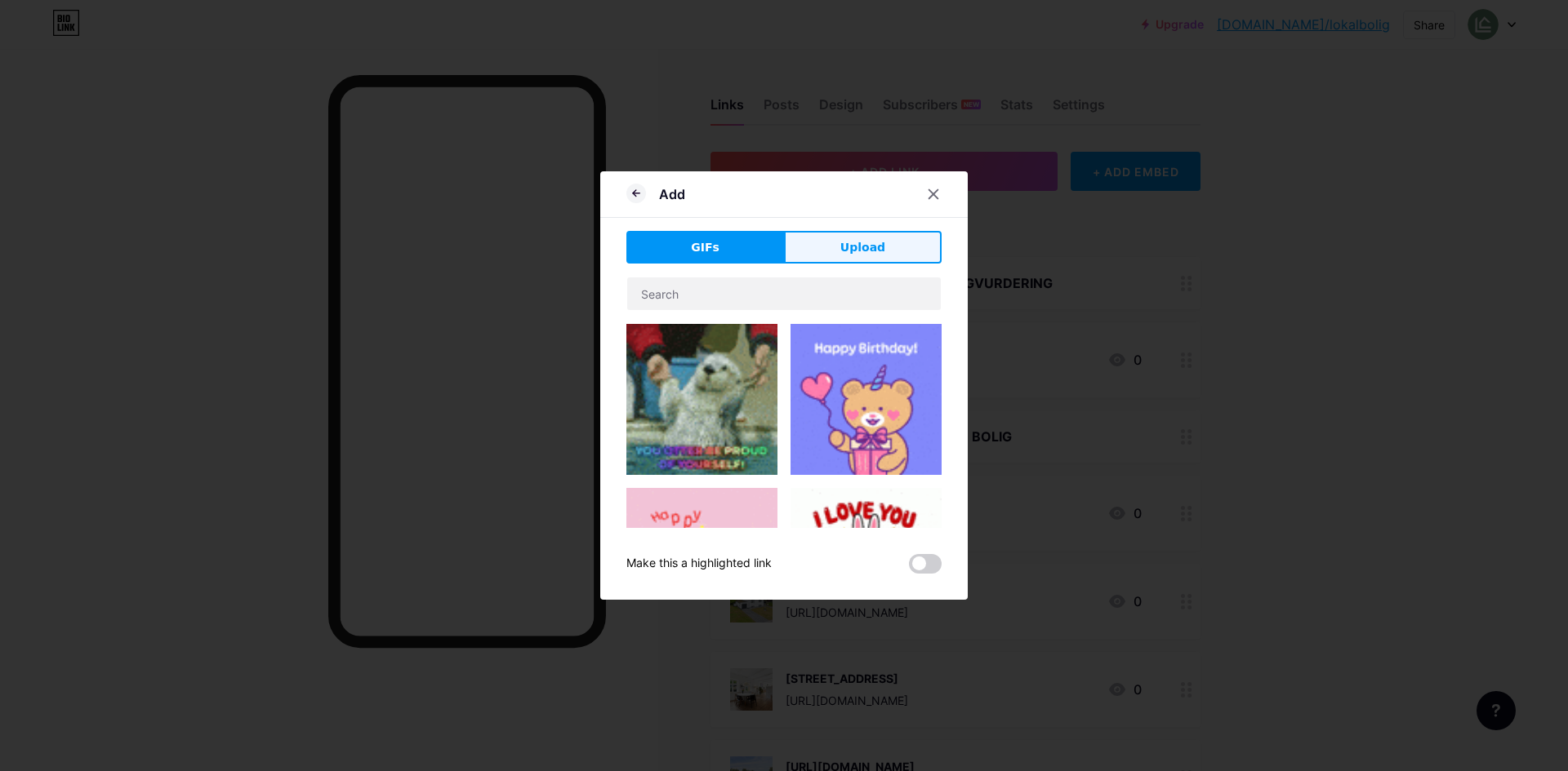
click at [889, 256] on button "Upload" at bounding box center [862, 248] width 158 height 33
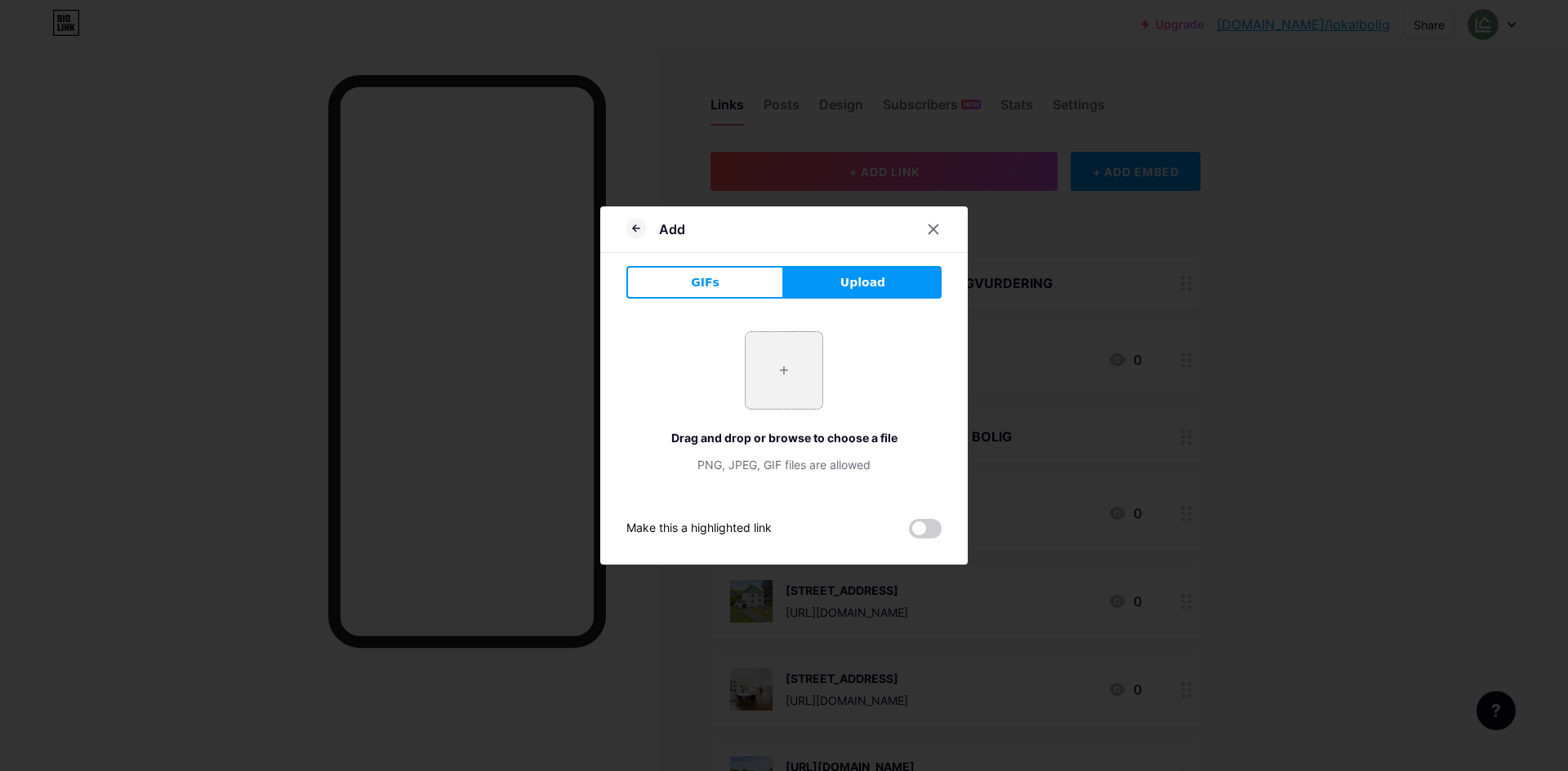
click at [784, 373] on input "file" at bounding box center [784, 370] width 76 height 76
type input "C:\fakepath\[STREET_ADDRESS]webp"
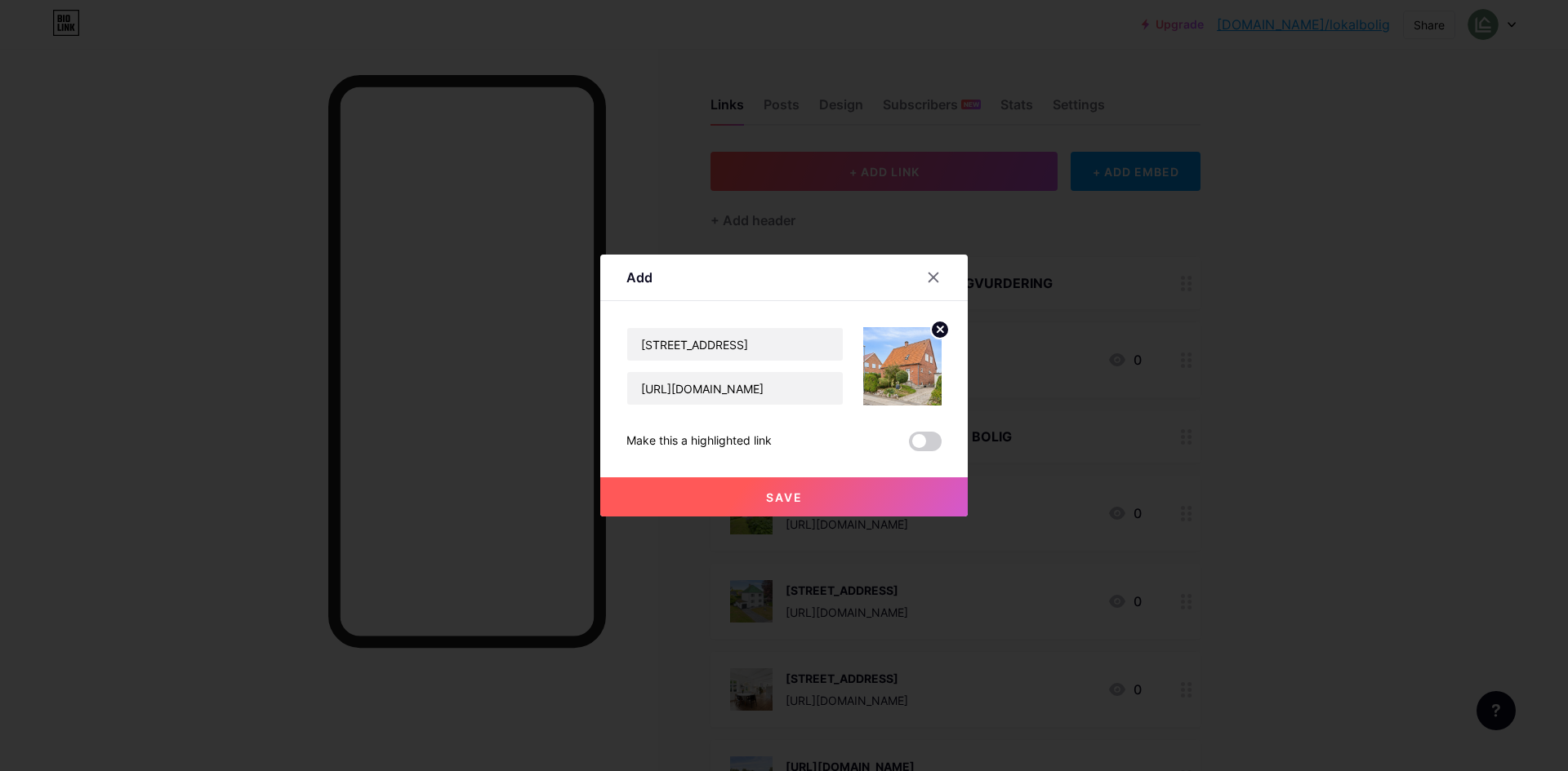
click at [773, 482] on button "Save" at bounding box center [783, 497] width 367 height 39
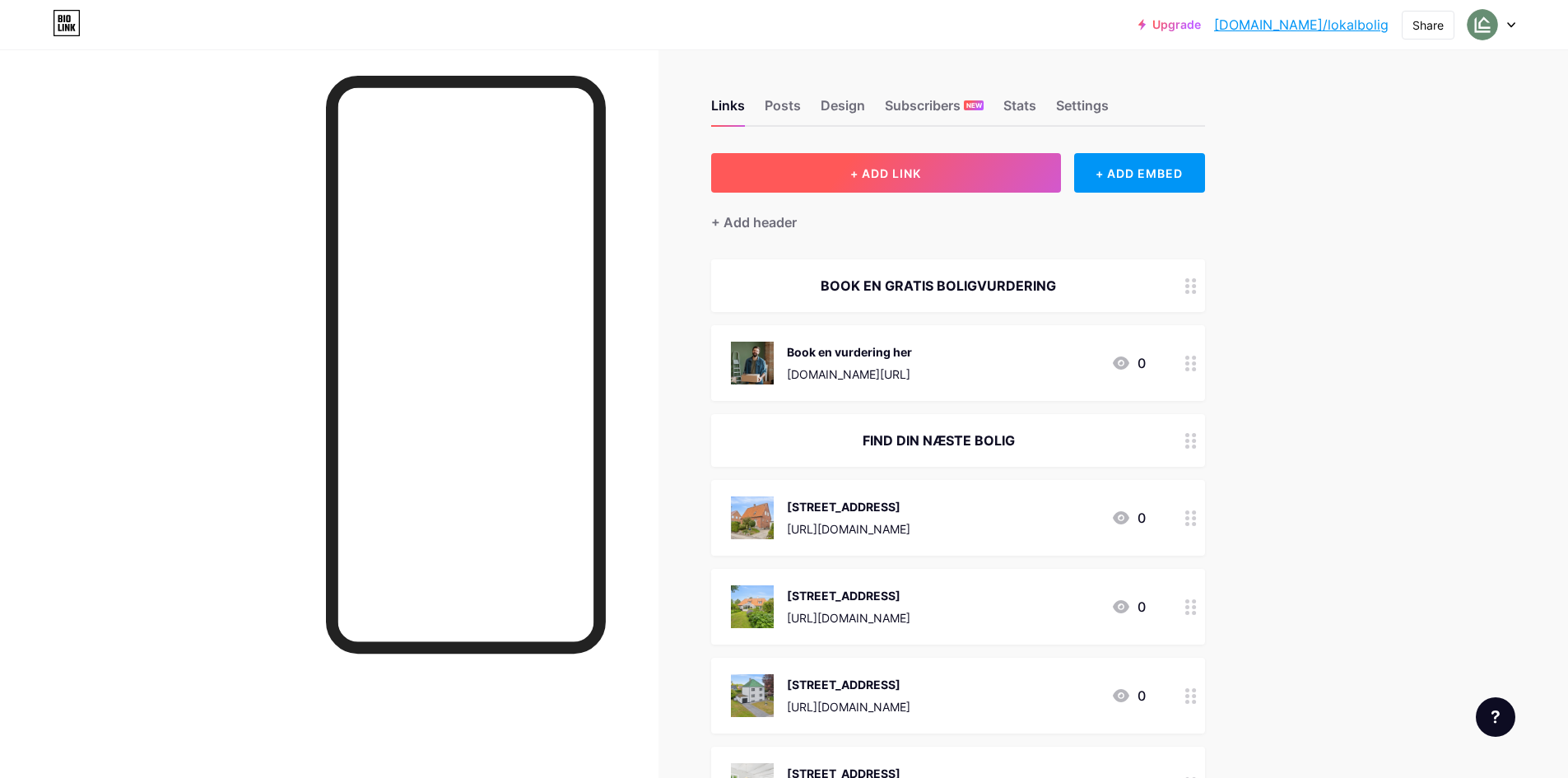
click at [1008, 178] on button "+ ADD LINK" at bounding box center [886, 173] width 350 height 39
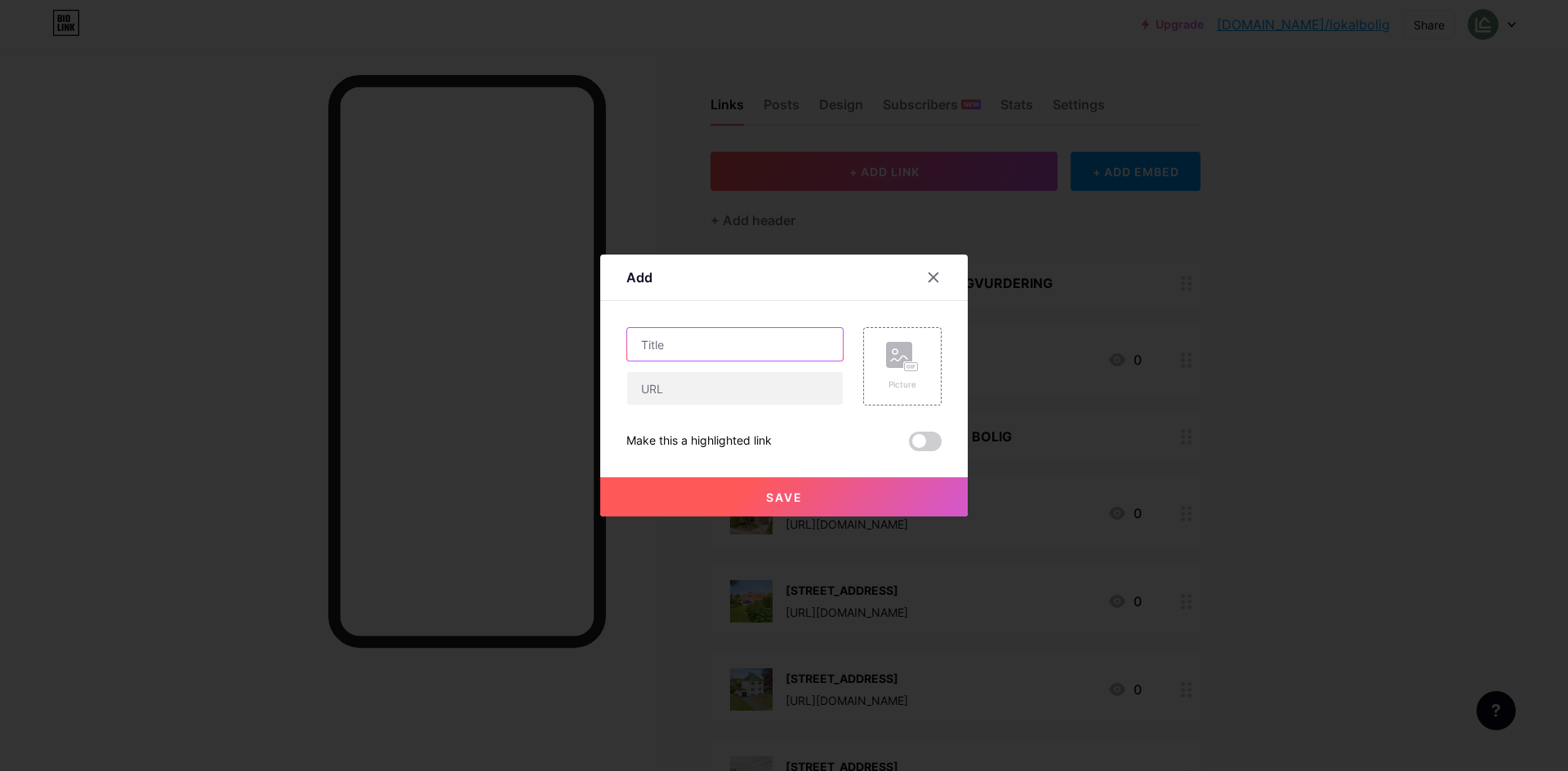
click at [762, 352] on input "text" at bounding box center [735, 344] width 216 height 33
type input "[STREET_ADDRESS]"
click at [678, 393] on input "text" at bounding box center [735, 389] width 216 height 33
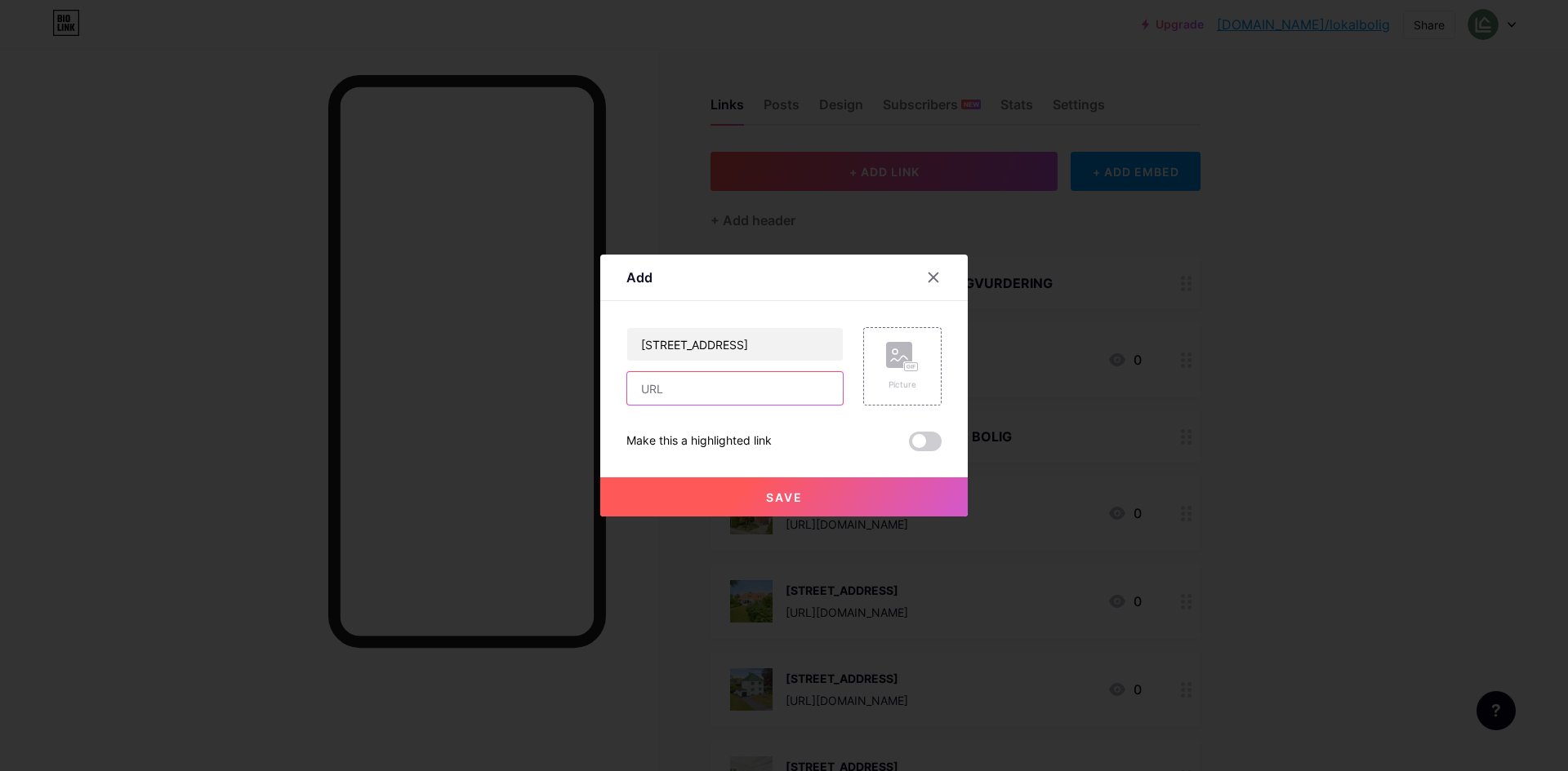
paste input "[URL][DOMAIN_NAME]"
type input "[URL][DOMAIN_NAME]"
click at [798, 403] on input "[URL][DOMAIN_NAME]" at bounding box center [735, 389] width 216 height 33
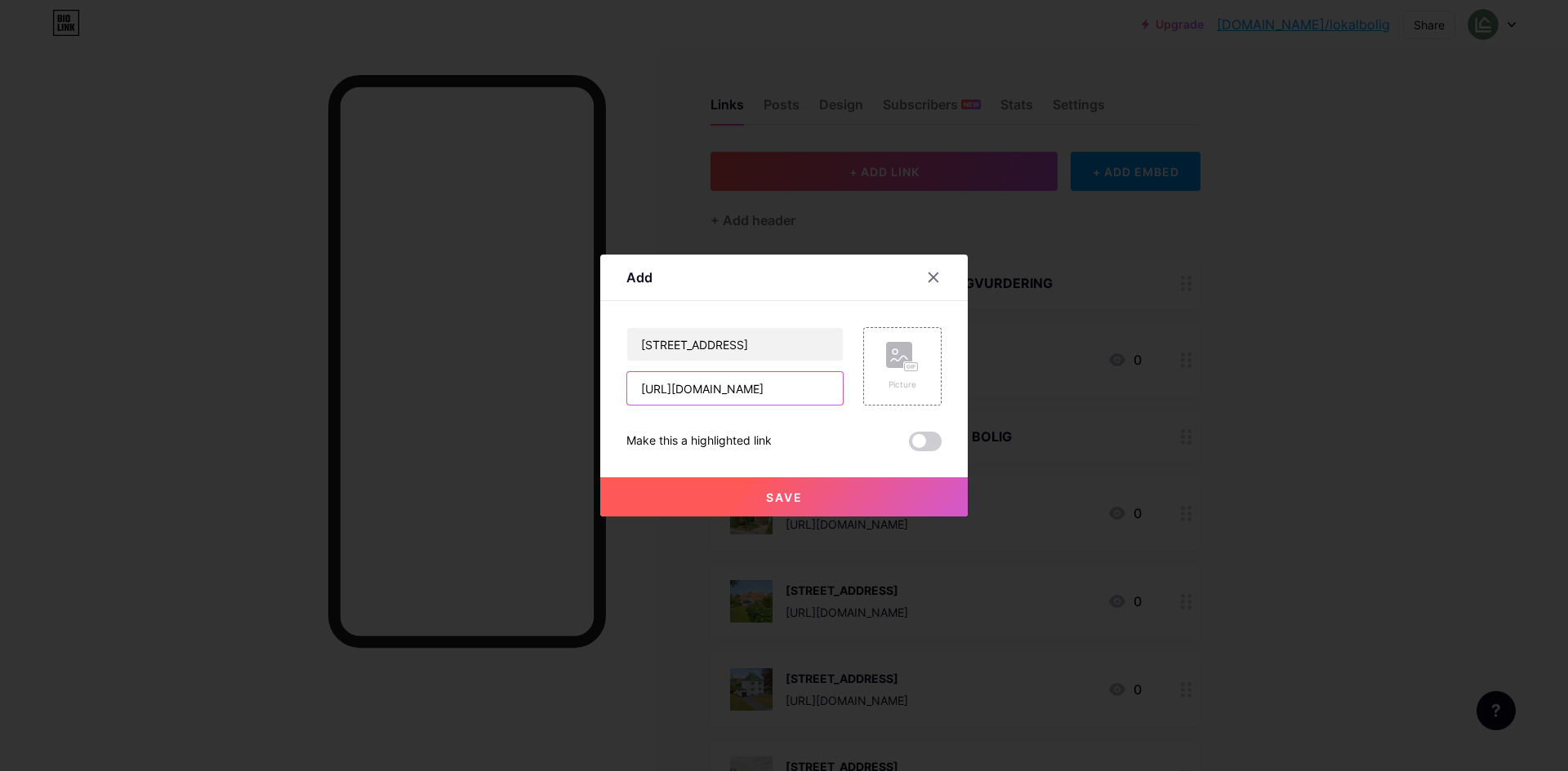
scroll to position [0, 274]
click at [879, 384] on div "Picture" at bounding box center [902, 367] width 78 height 78
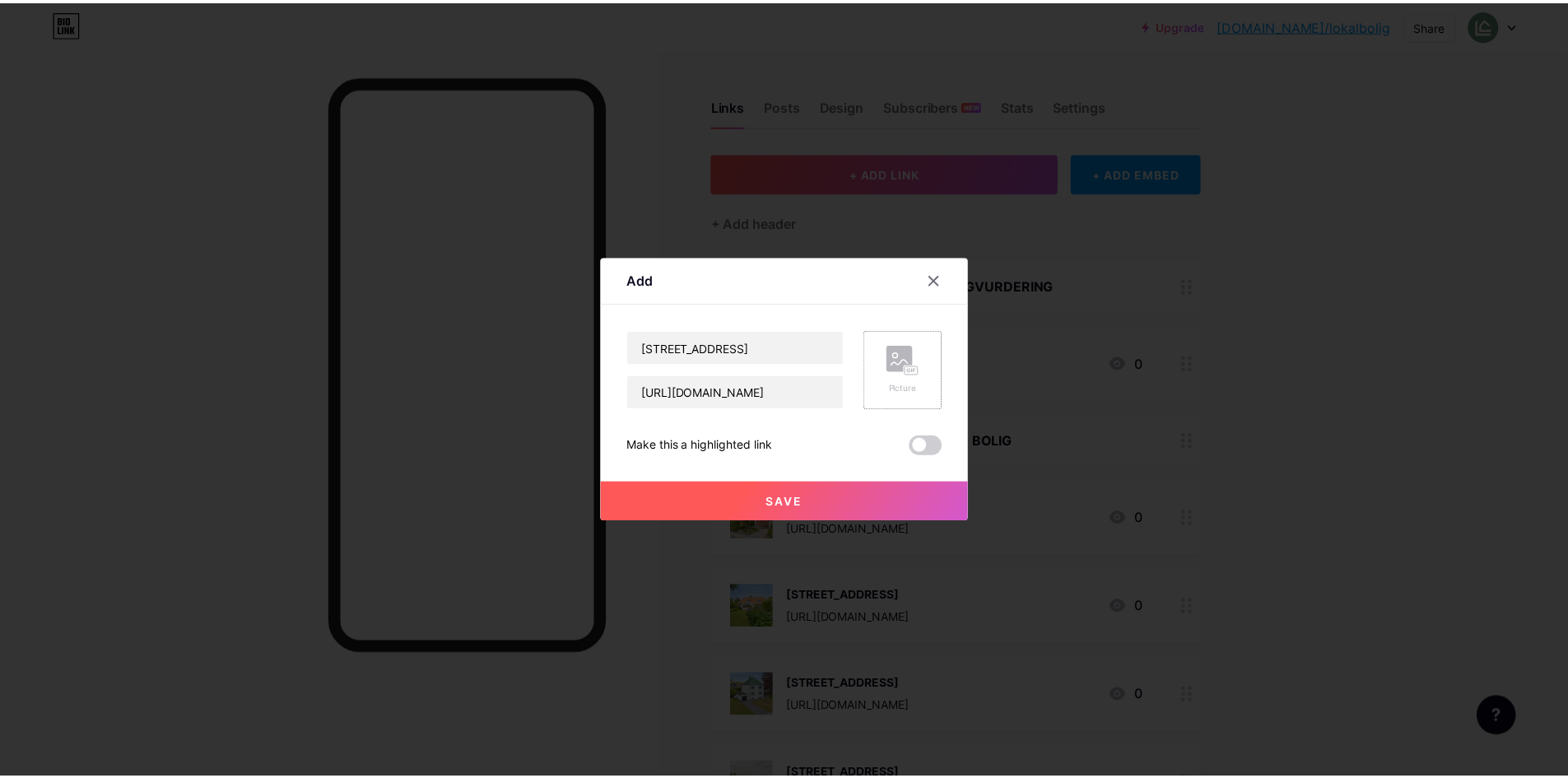
scroll to position [0, 0]
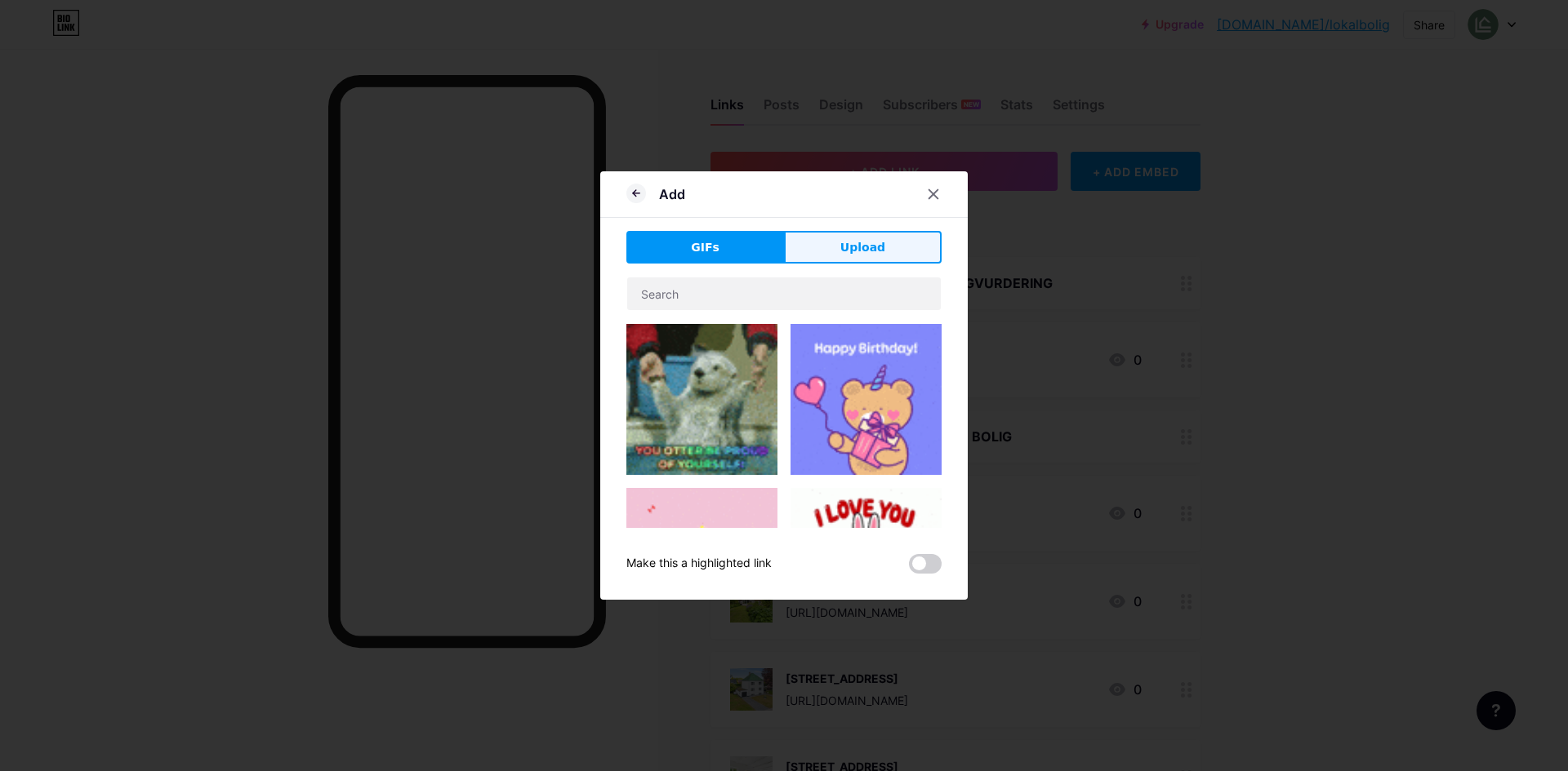
click at [878, 251] on button "Upload" at bounding box center [862, 248] width 158 height 33
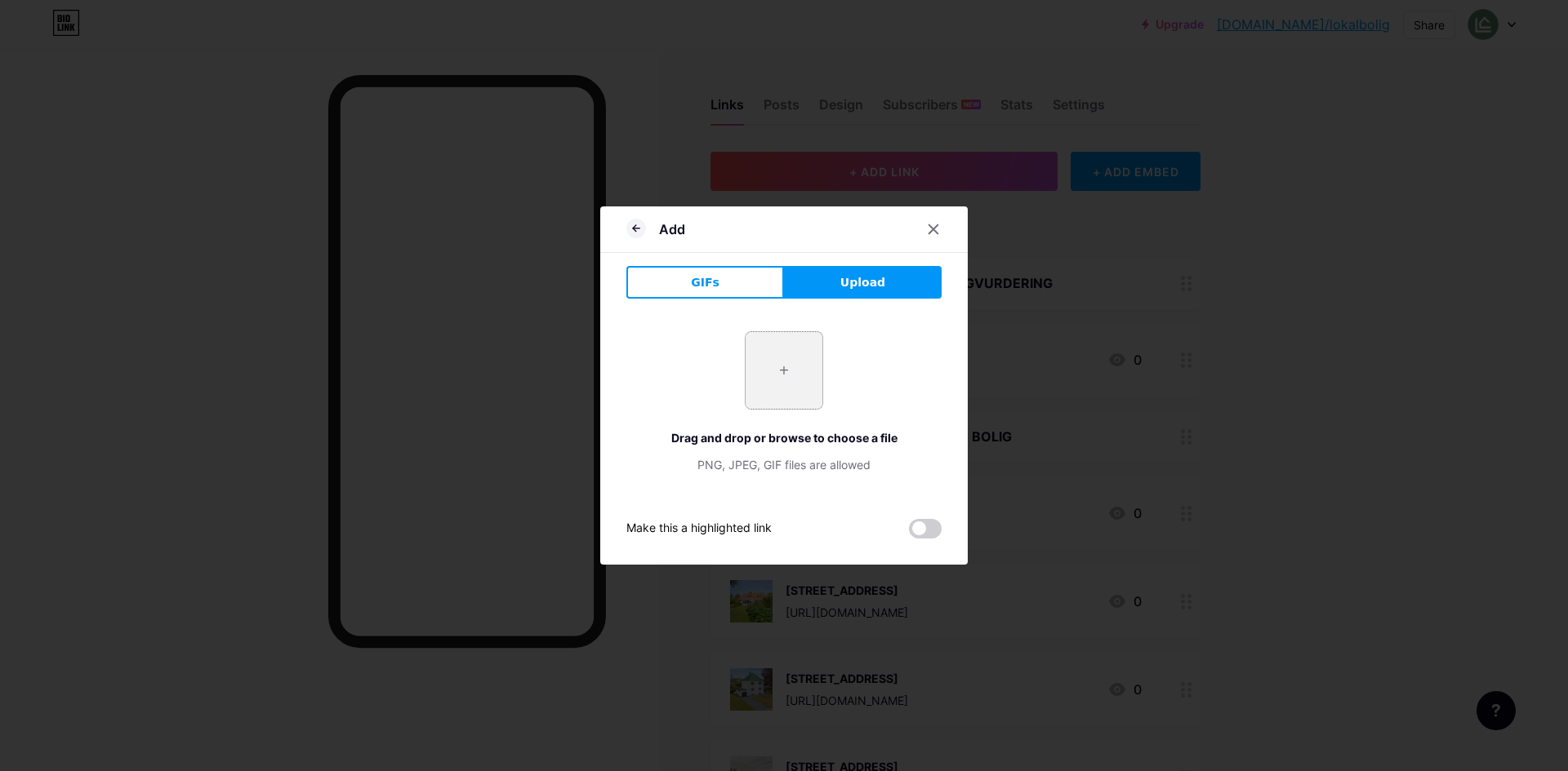
click at [769, 345] on input "file" at bounding box center [784, 370] width 76 height 76
type input "C:\[STREET_ADDRESS]webp"
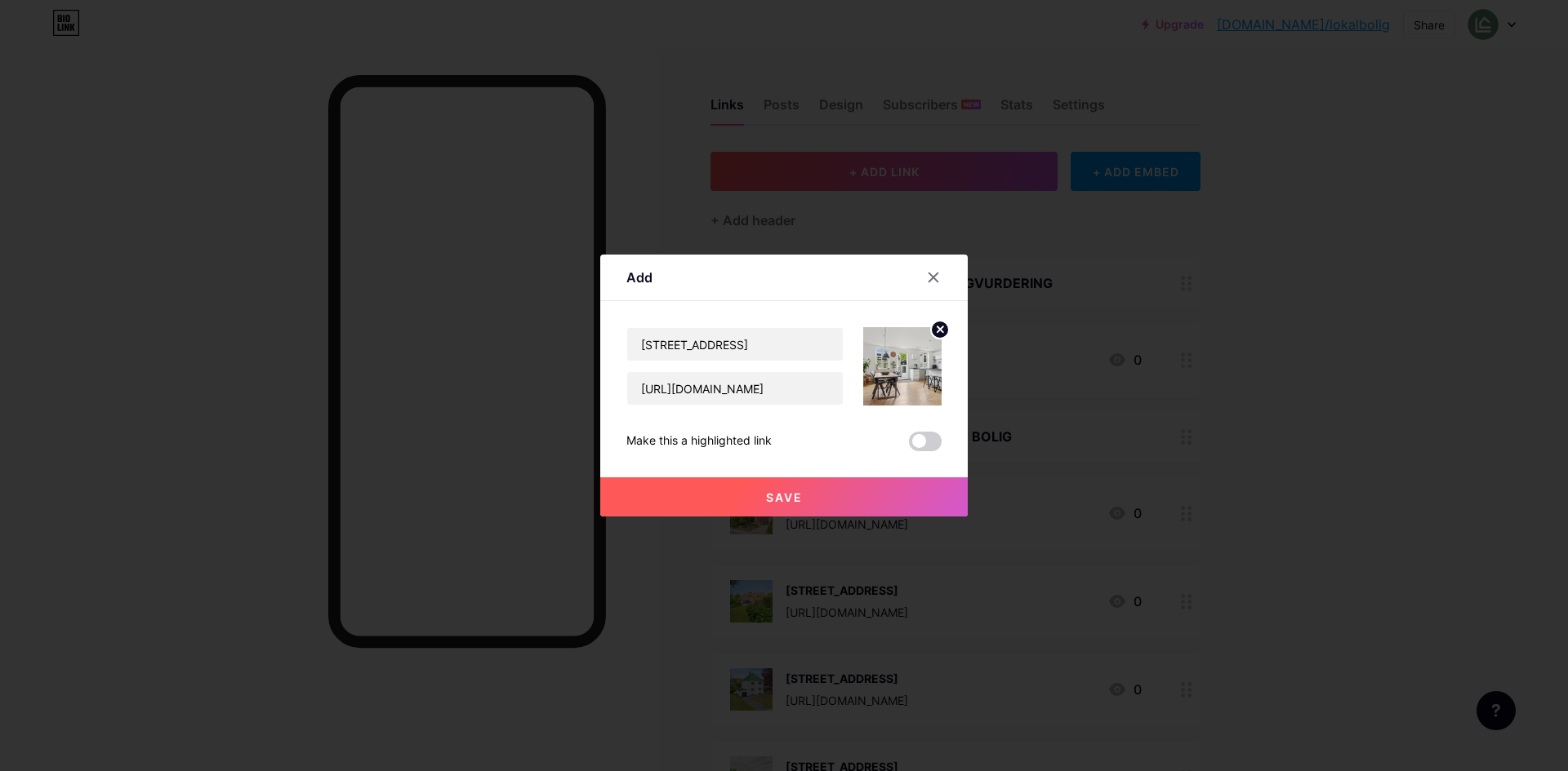
click at [821, 502] on button "Save" at bounding box center [783, 497] width 367 height 39
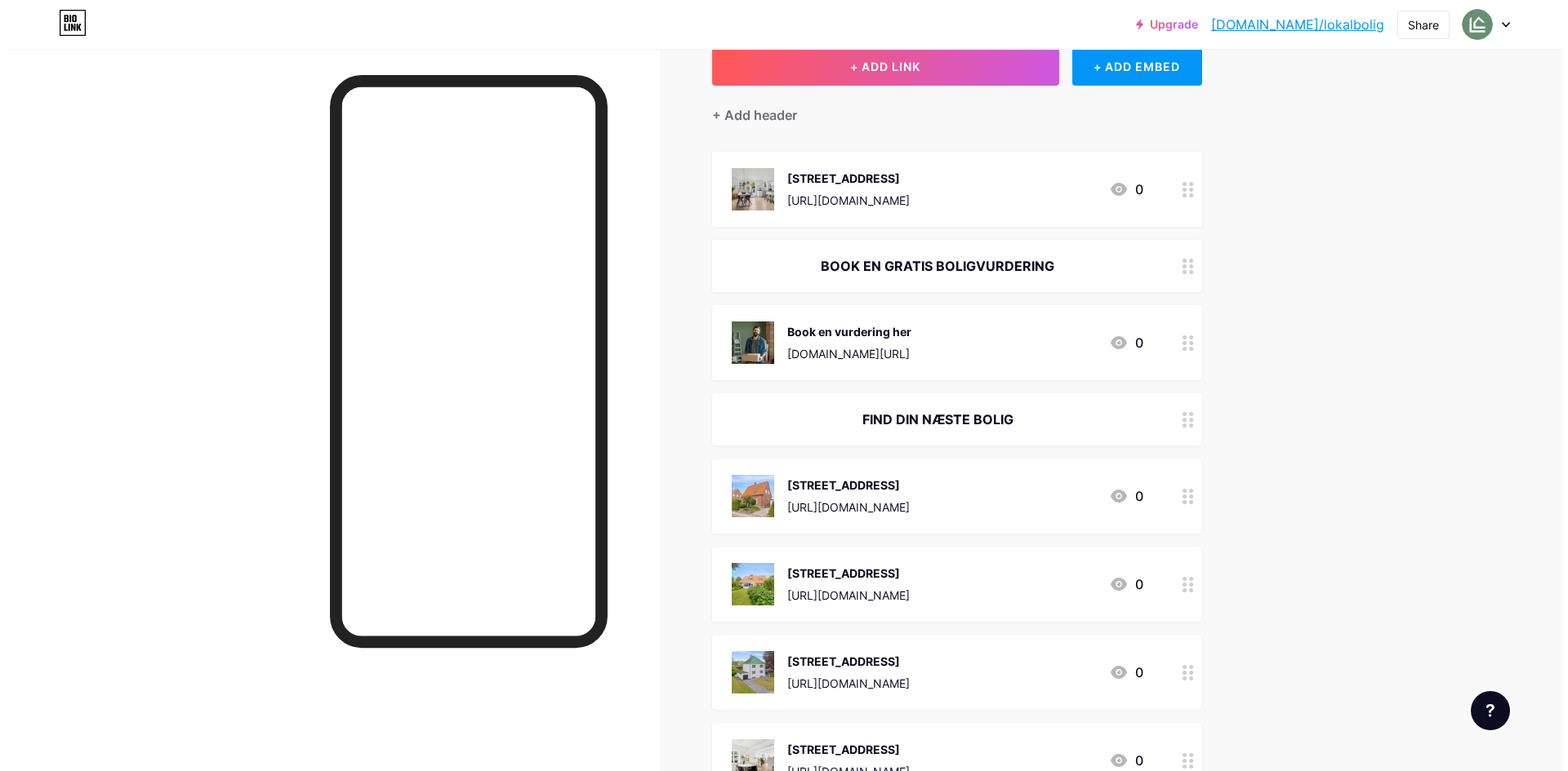
scroll to position [82, 0]
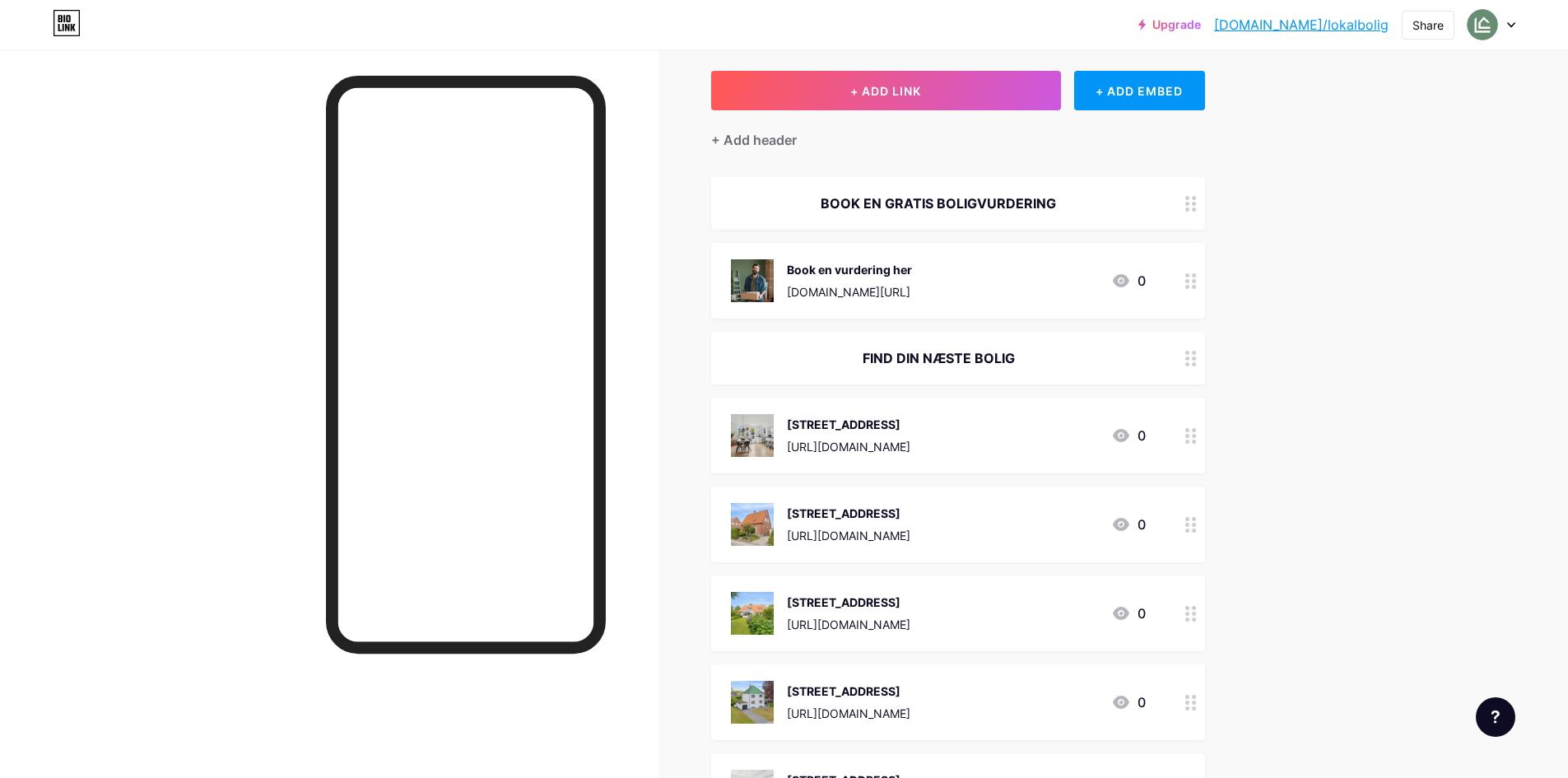
click at [1197, 527] on icon at bounding box center [1191, 524] width 12 height 16
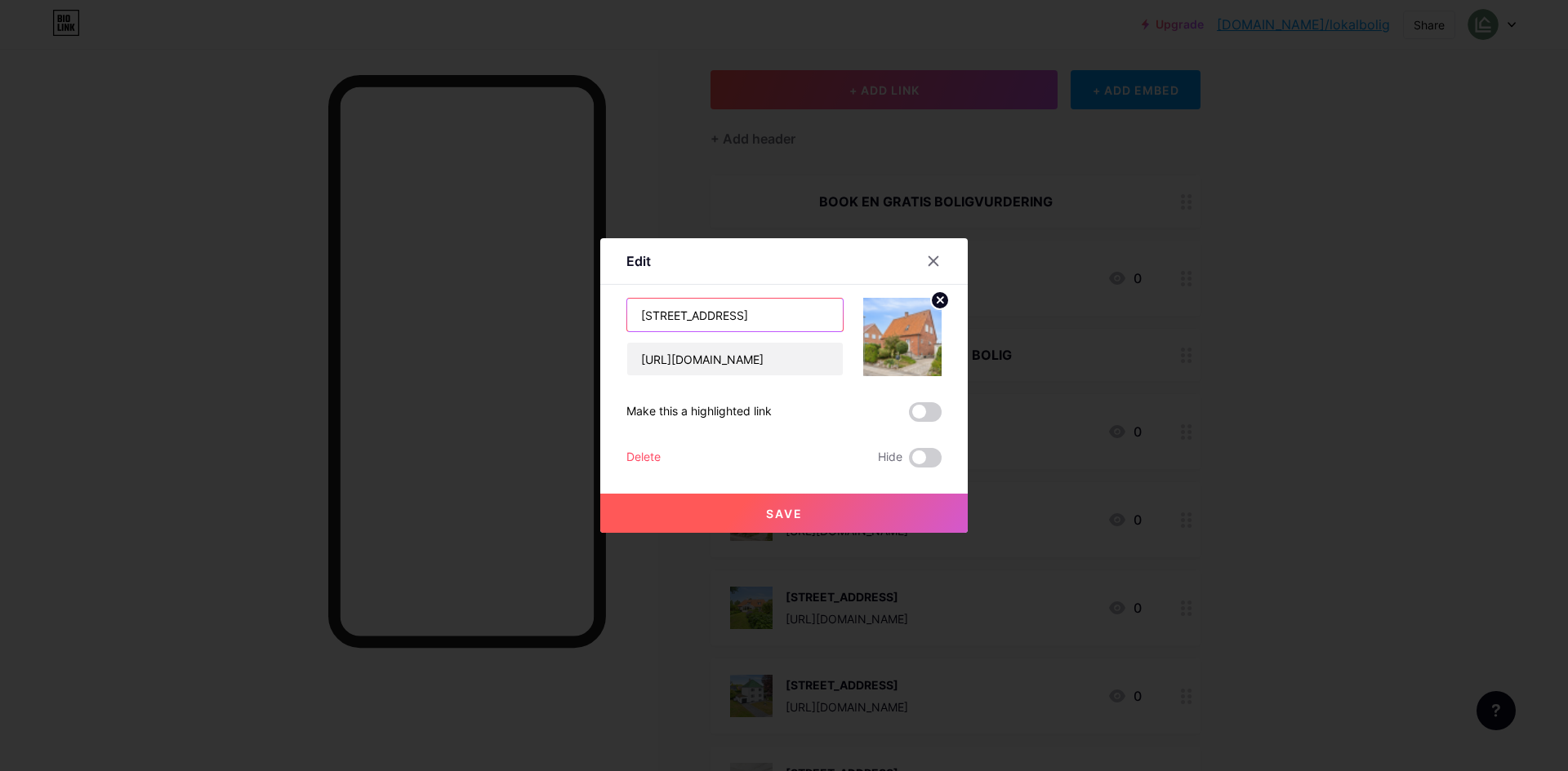
click at [746, 322] on input "[STREET_ADDRESS]" at bounding box center [735, 315] width 216 height 33
type input "[STREET_ADDRESS]"
click at [904, 519] on button "Save" at bounding box center [783, 512] width 367 height 39
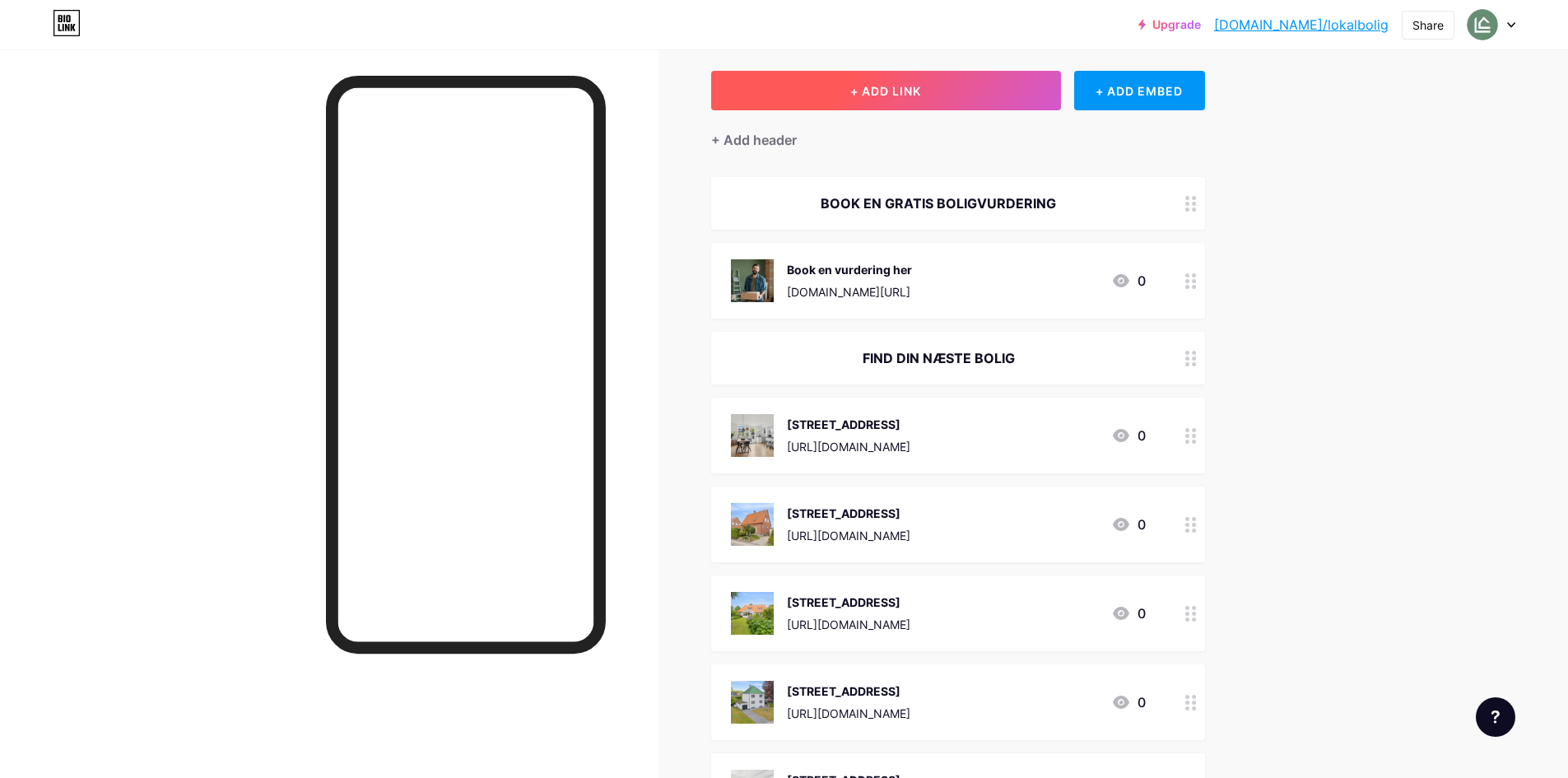
click at [988, 82] on button "+ ADD LINK" at bounding box center [886, 90] width 350 height 39
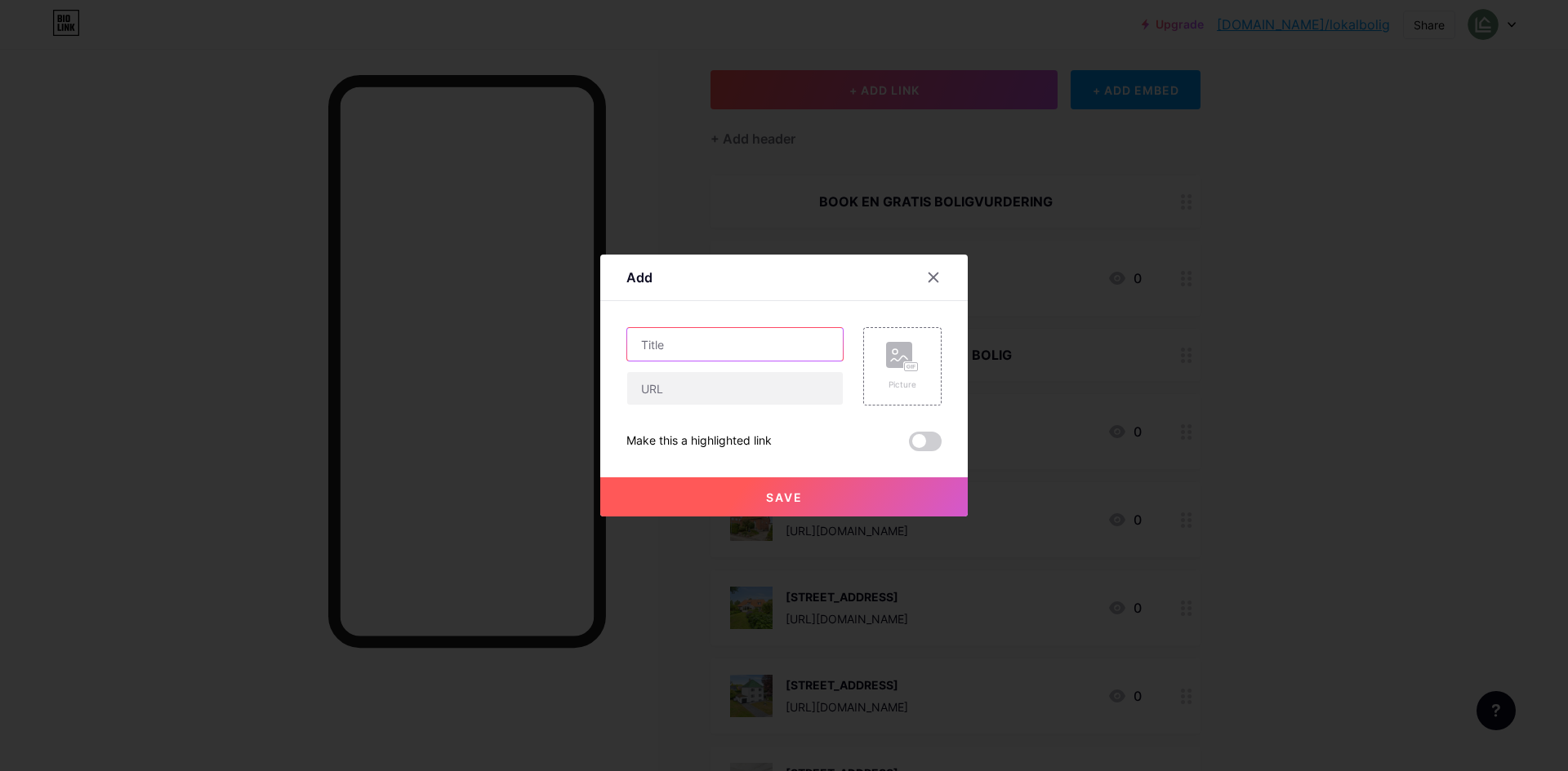
click at [789, 357] on input "text" at bounding box center [735, 344] width 216 height 33
type input "[STREET_ADDRESS], [DOMAIN_NAME]. 5800 [GEOGRAPHIC_DATA]"
click at [723, 383] on input "text" at bounding box center [735, 389] width 216 height 33
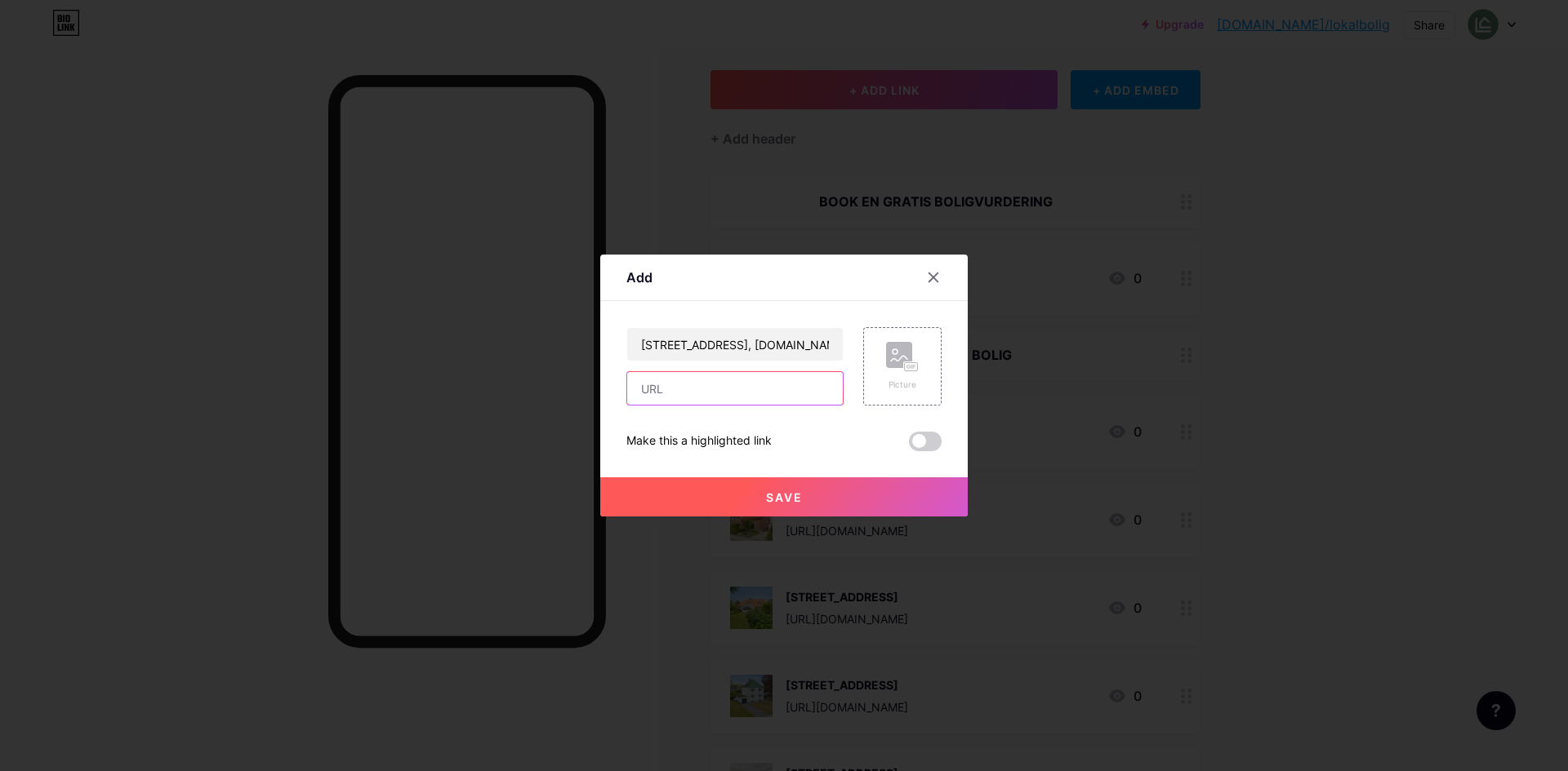
paste input "[URL][DOMAIN_NAME]"
type input "[URL][DOMAIN_NAME]"
click at [886, 355] on rect at bounding box center [899, 355] width 26 height 26
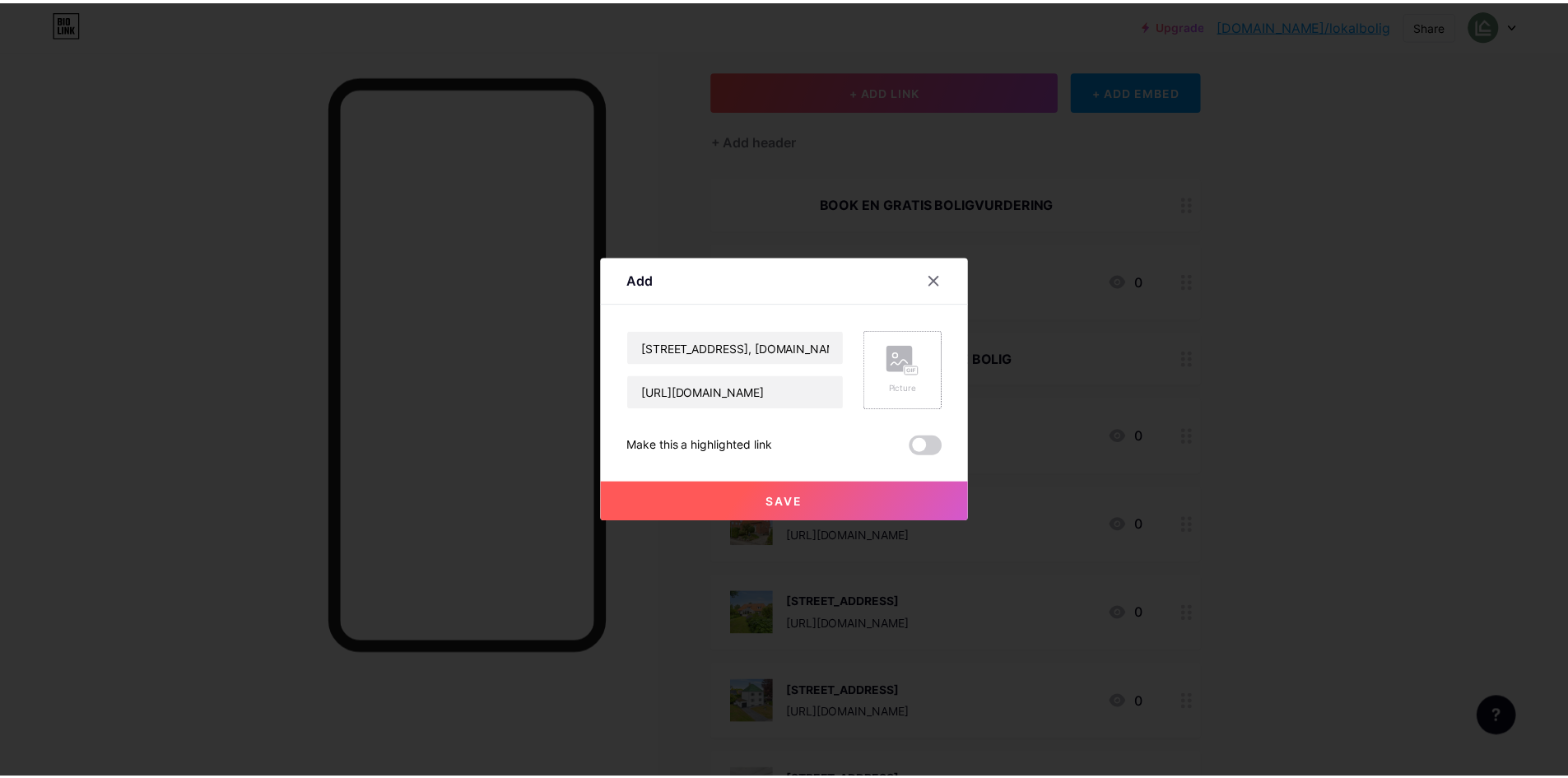
scroll to position [0, 0]
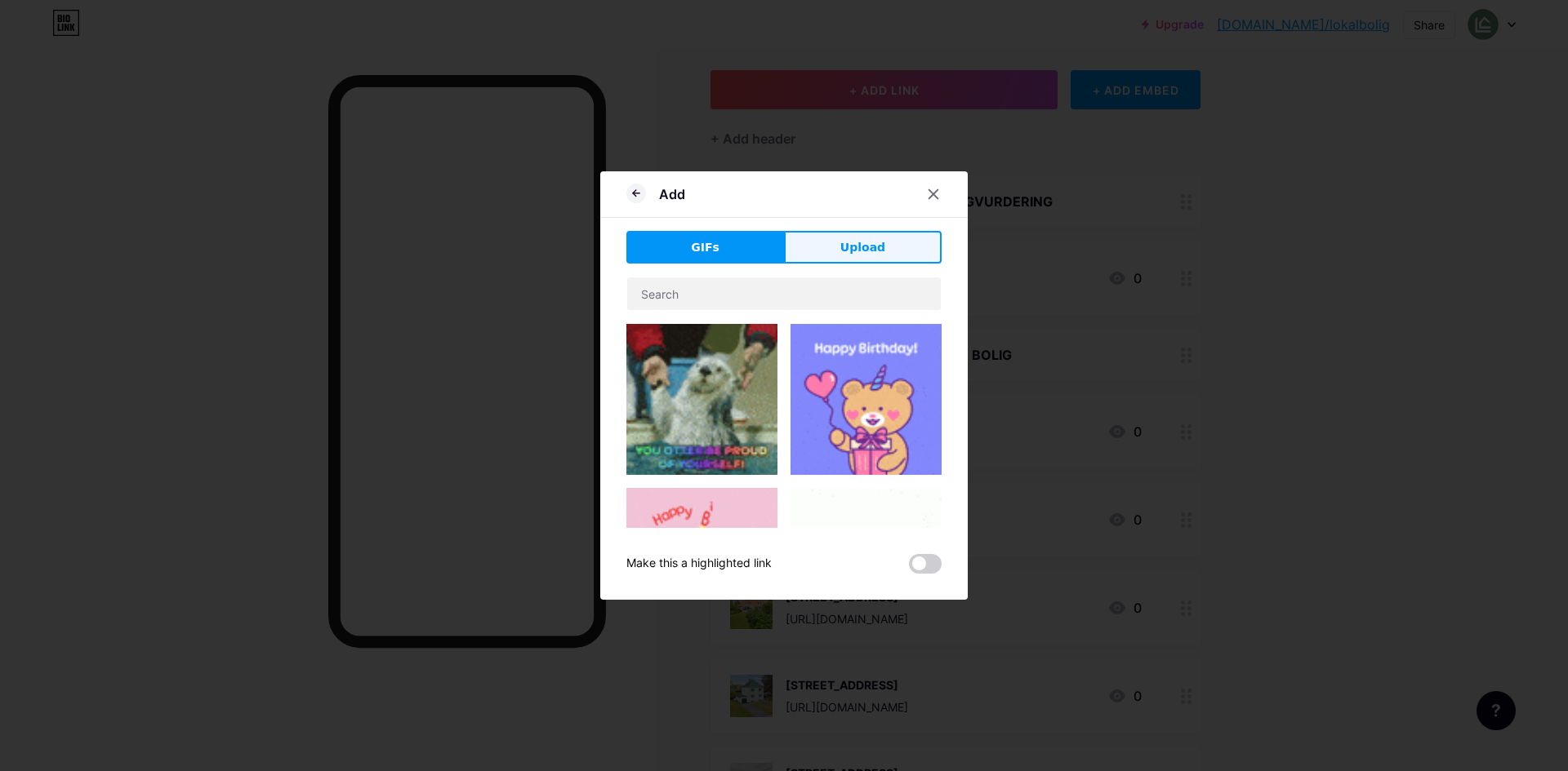
click at [863, 235] on button "Upload" at bounding box center [862, 248] width 158 height 33
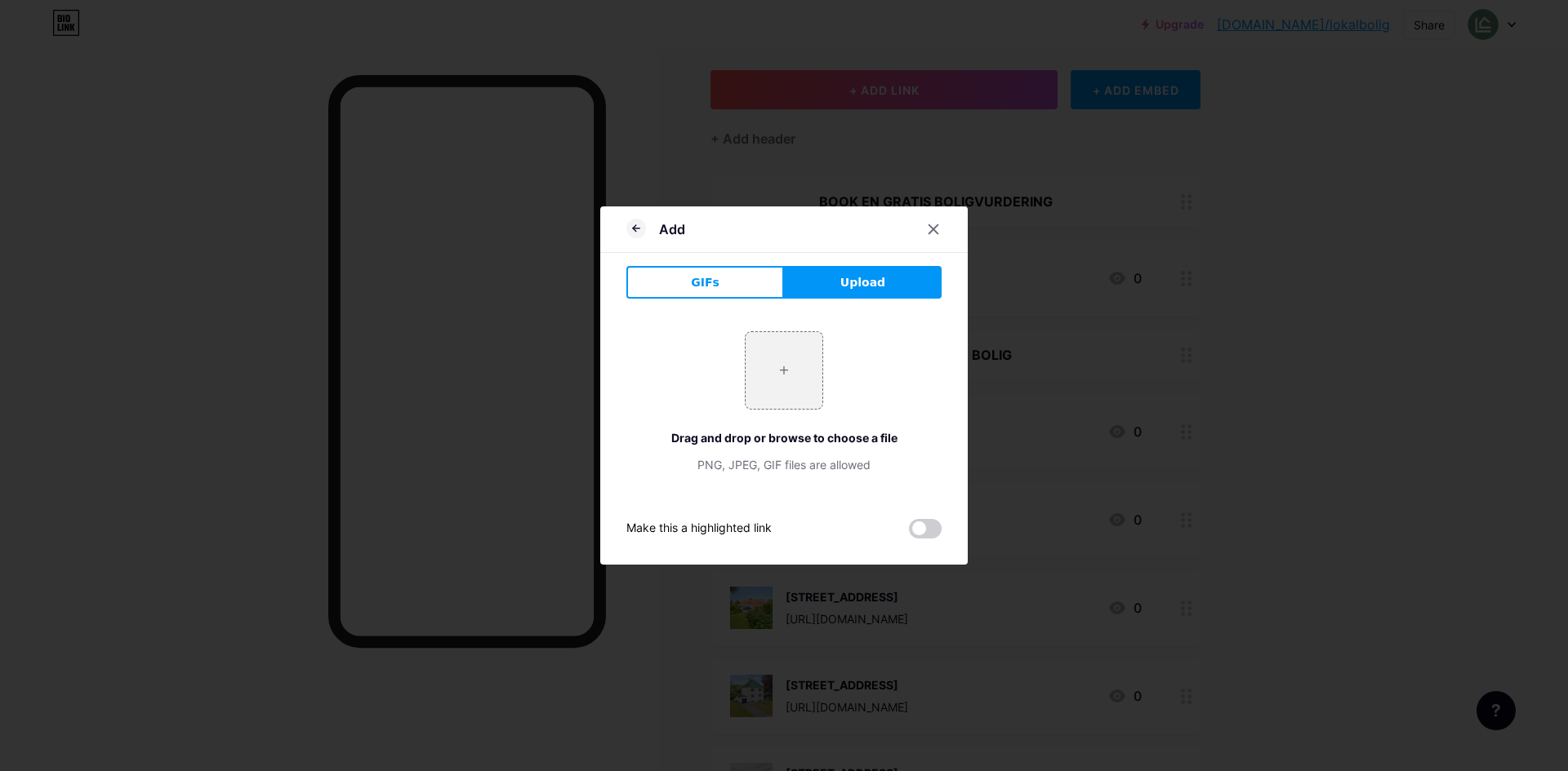
click at [732, 356] on div "+ Drag and drop or browse to choose a file PNG, JPEG, GIF files are allowed" at bounding box center [784, 402] width 315 height 142
click at [792, 360] on input "file" at bounding box center [784, 370] width 76 height 76
type input "C:\fakepath\Vestervoldsgade 1.webp"
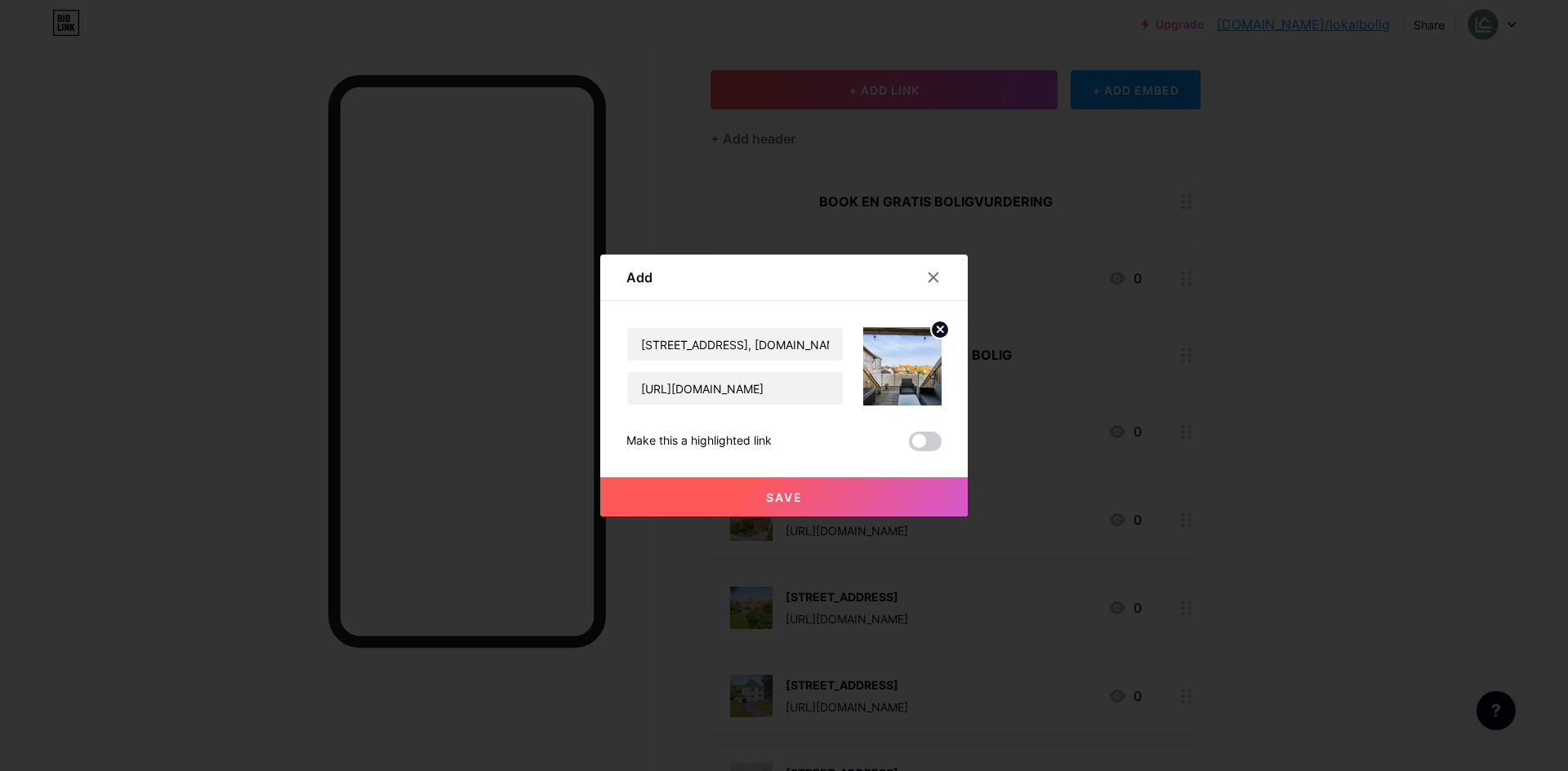
click at [818, 491] on button "Save" at bounding box center [783, 497] width 367 height 39
